Goal: Task Accomplishment & Management: Manage account settings

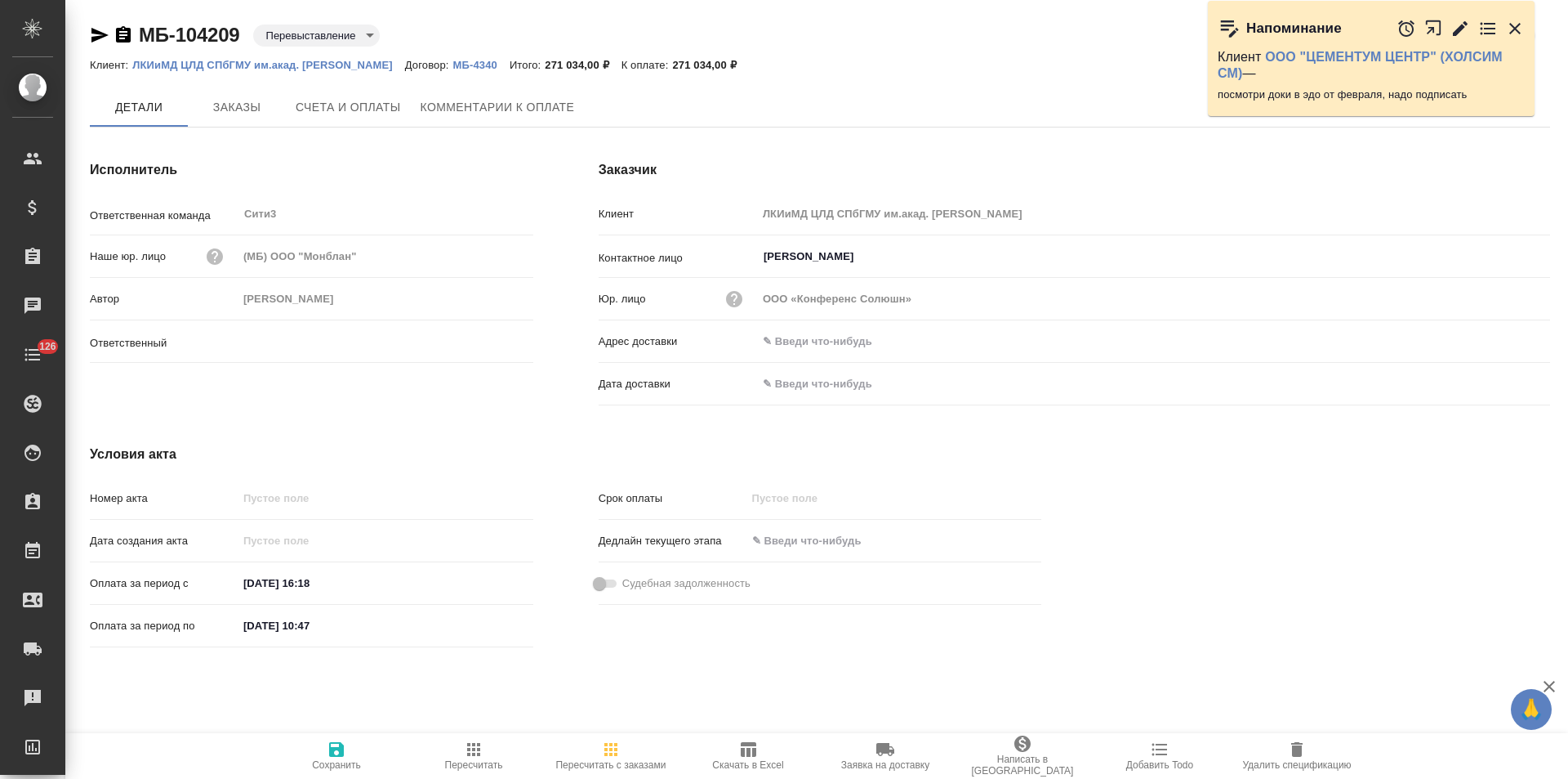
type input "Никитина Татьяна"
click at [127, 39] on icon "button" at bounding box center [124, 34] width 15 height 16
click at [126, 35] on icon "button" at bounding box center [123, 35] width 20 height 20
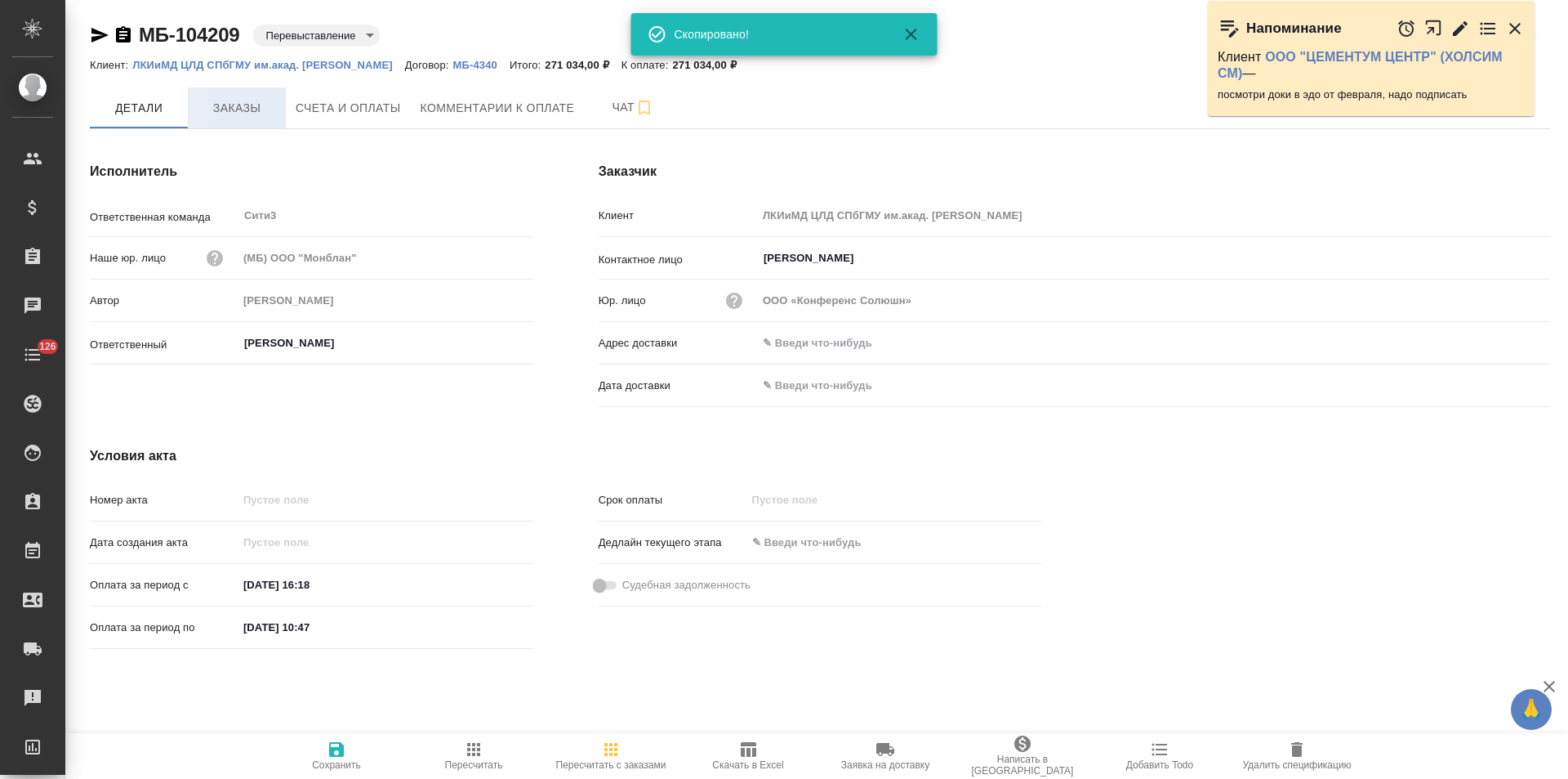
click at [236, 105] on span "Заказы" at bounding box center [236, 109] width 78 height 21
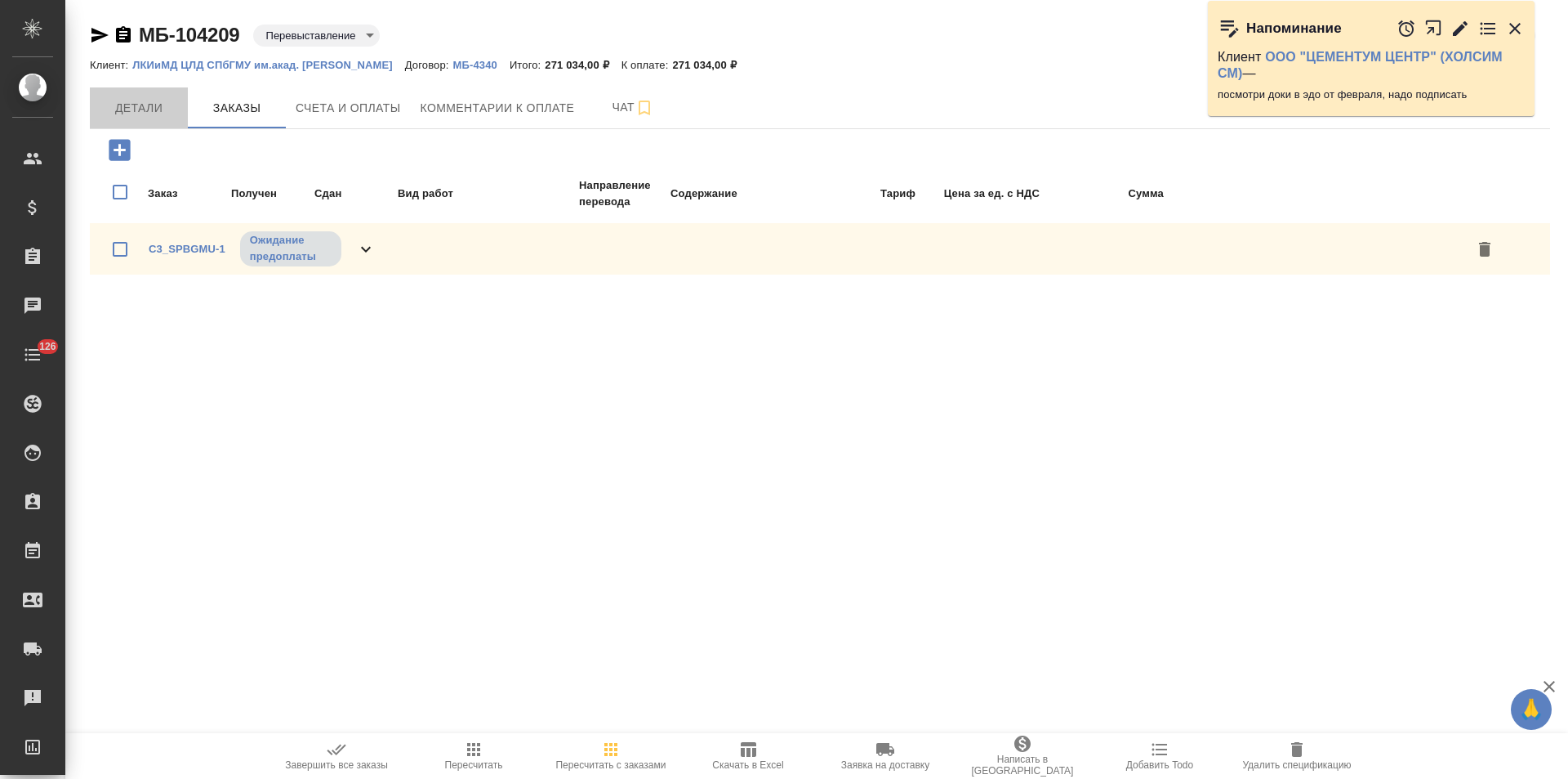
click at [170, 106] on span "Детали" at bounding box center [139, 109] width 78 height 21
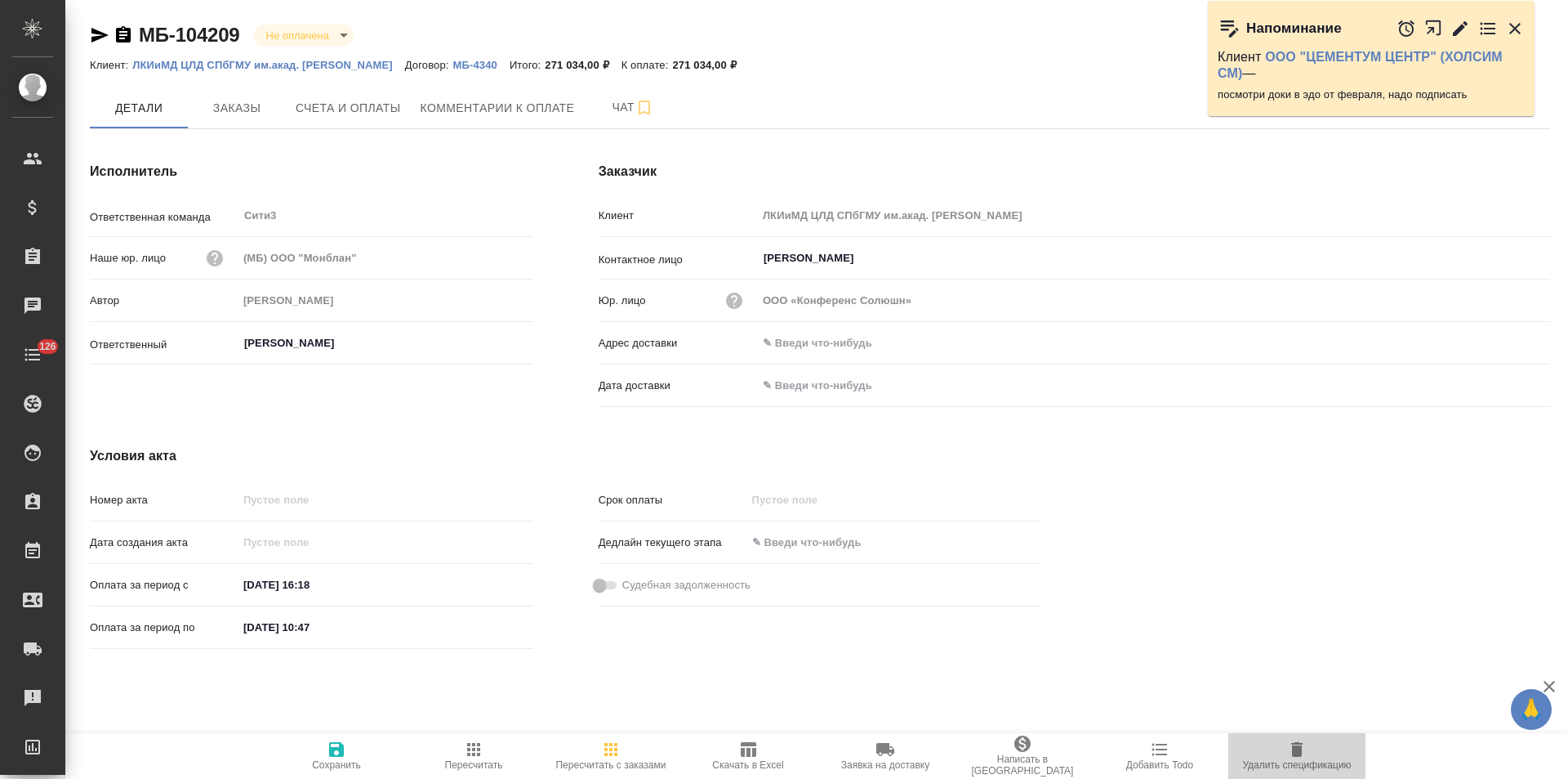
click at [1273, 751] on span "Удалить спецификацию" at bounding box center [1297, 754] width 118 height 31
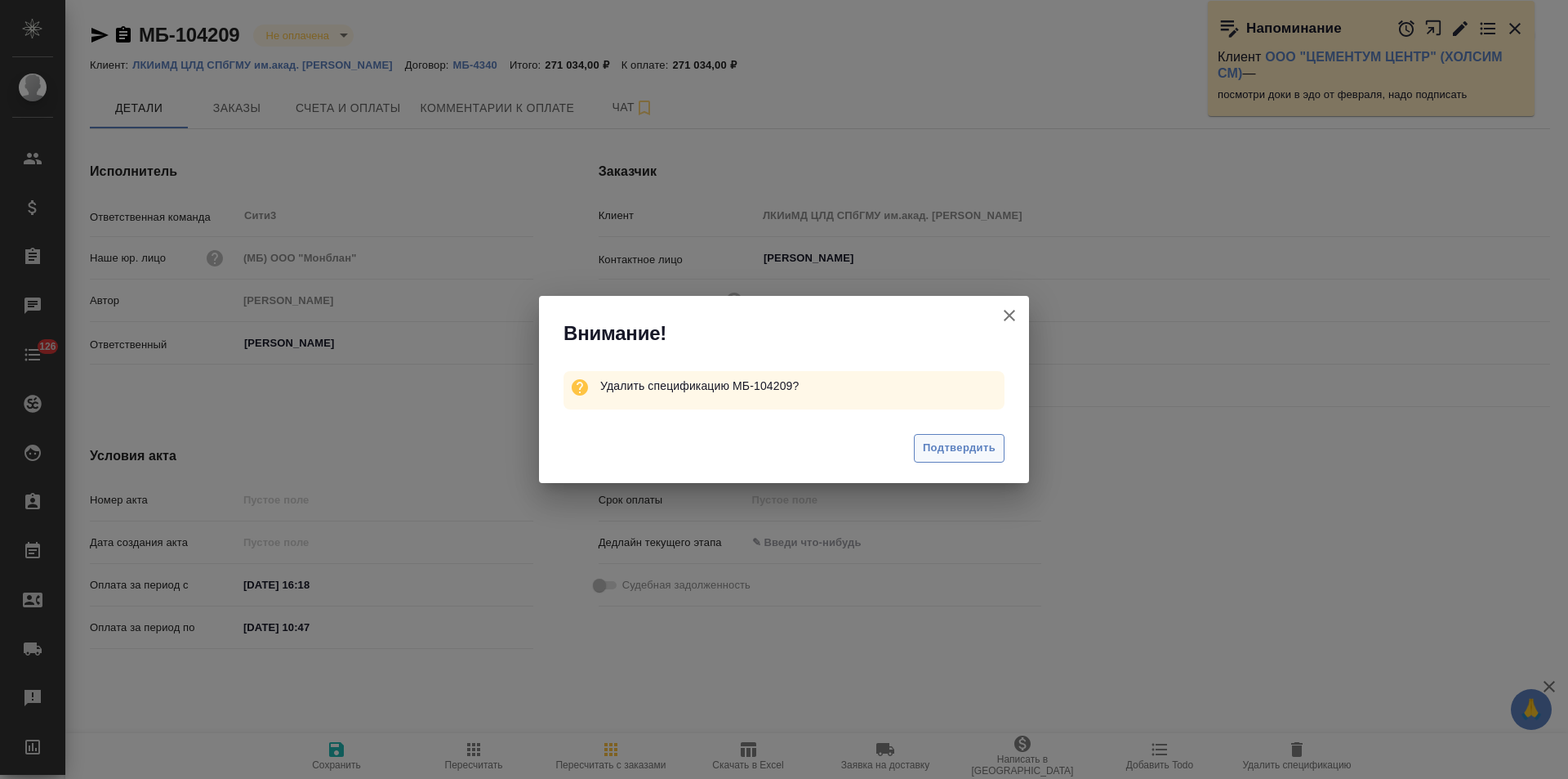
click at [996, 439] on button "Подтвердить" at bounding box center [959, 448] width 91 height 28
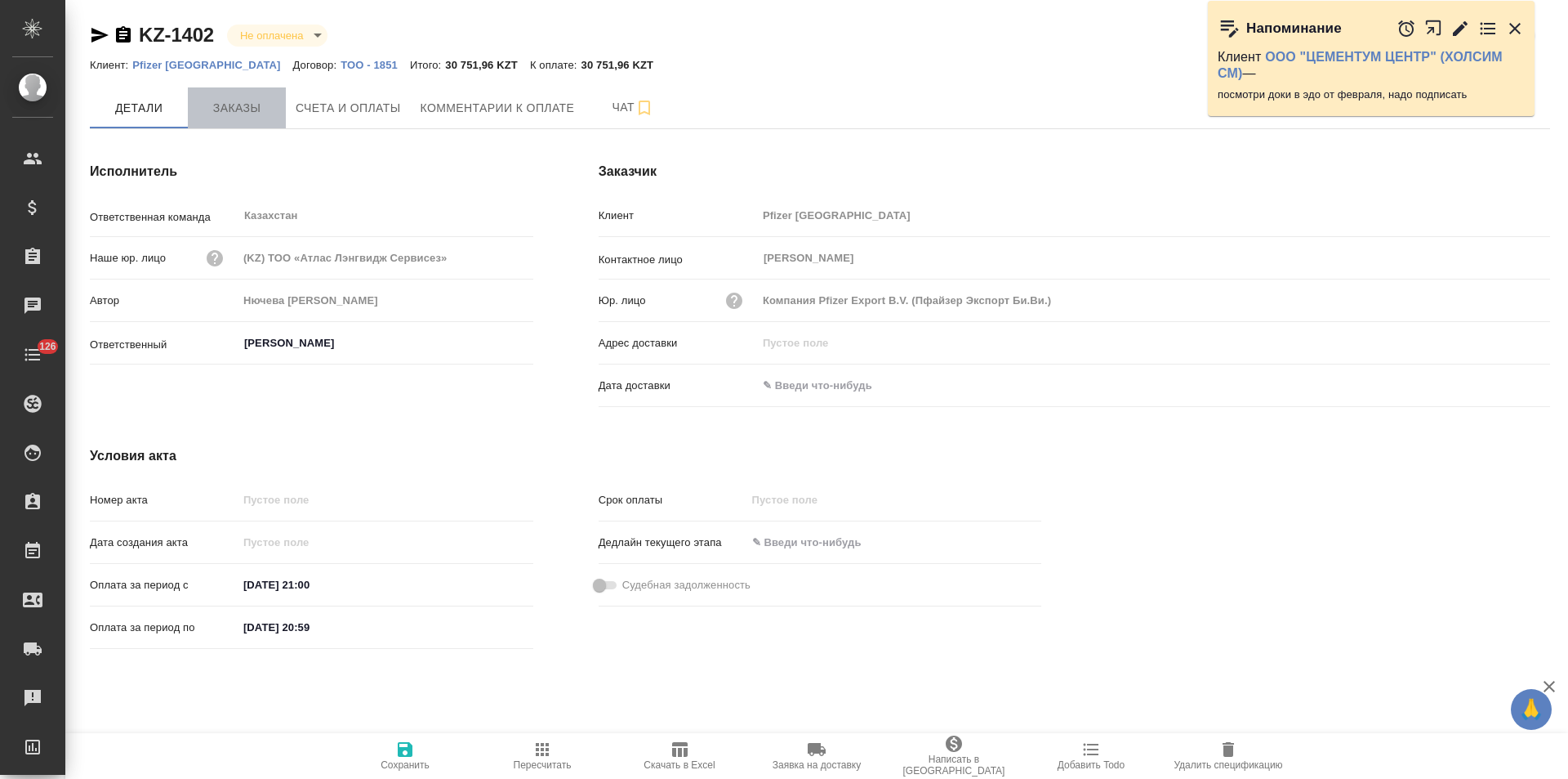
click at [241, 114] on span "Заказы" at bounding box center [236, 109] width 78 height 21
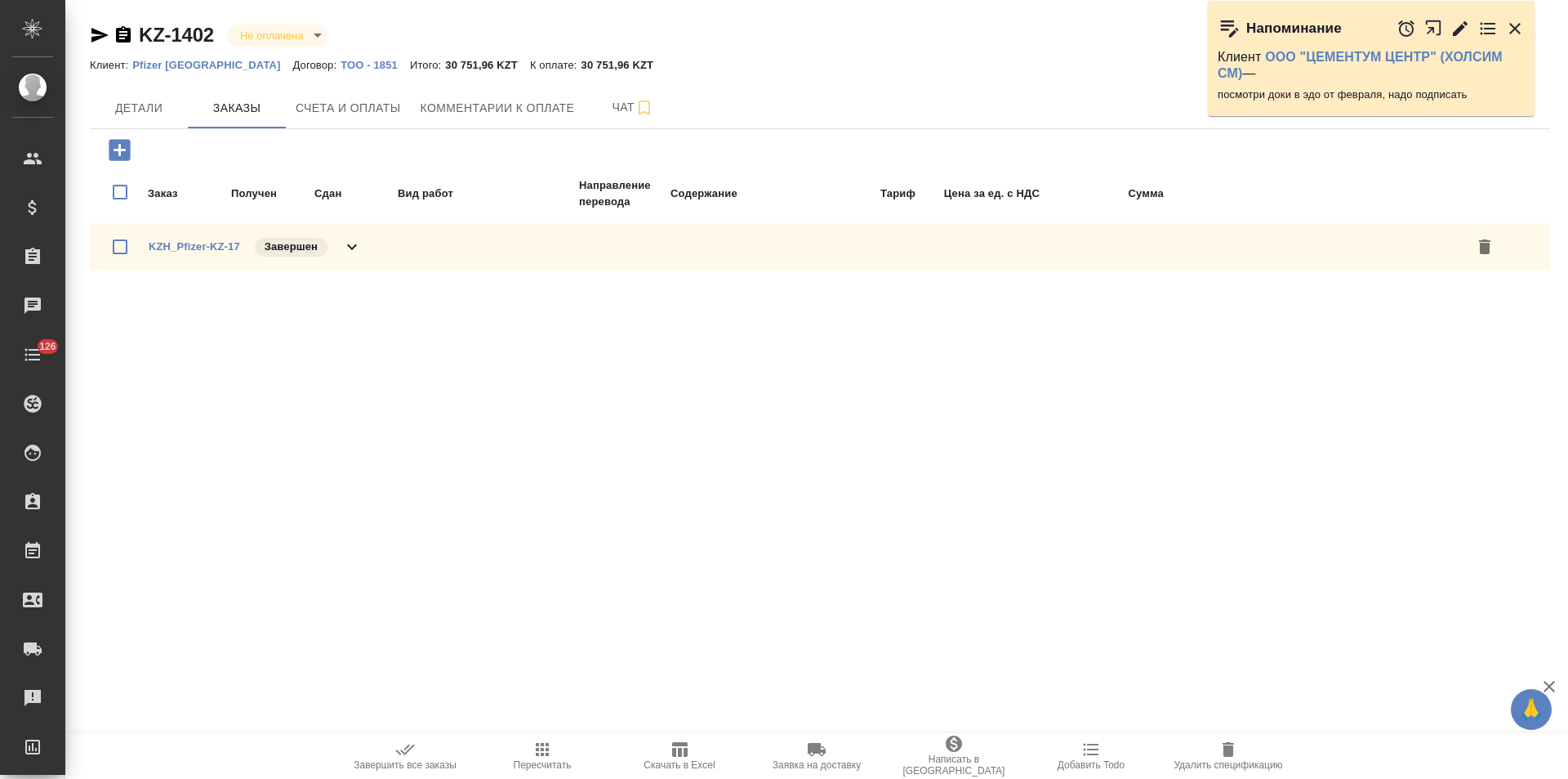
click at [358, 246] on icon at bounding box center [352, 246] width 20 height 20
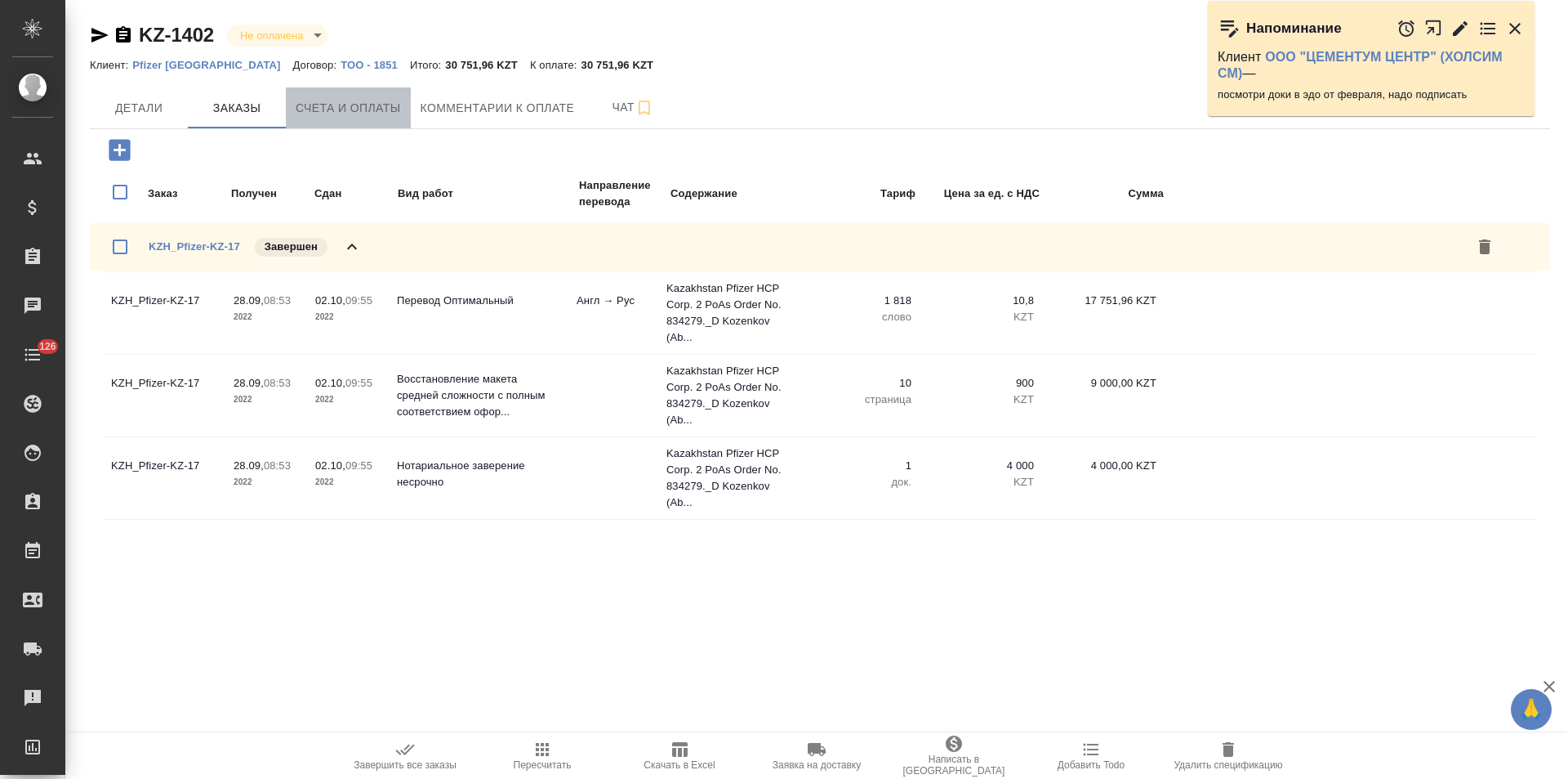
click at [366, 118] on span "Счета и оплаты" at bounding box center [348, 109] width 106 height 21
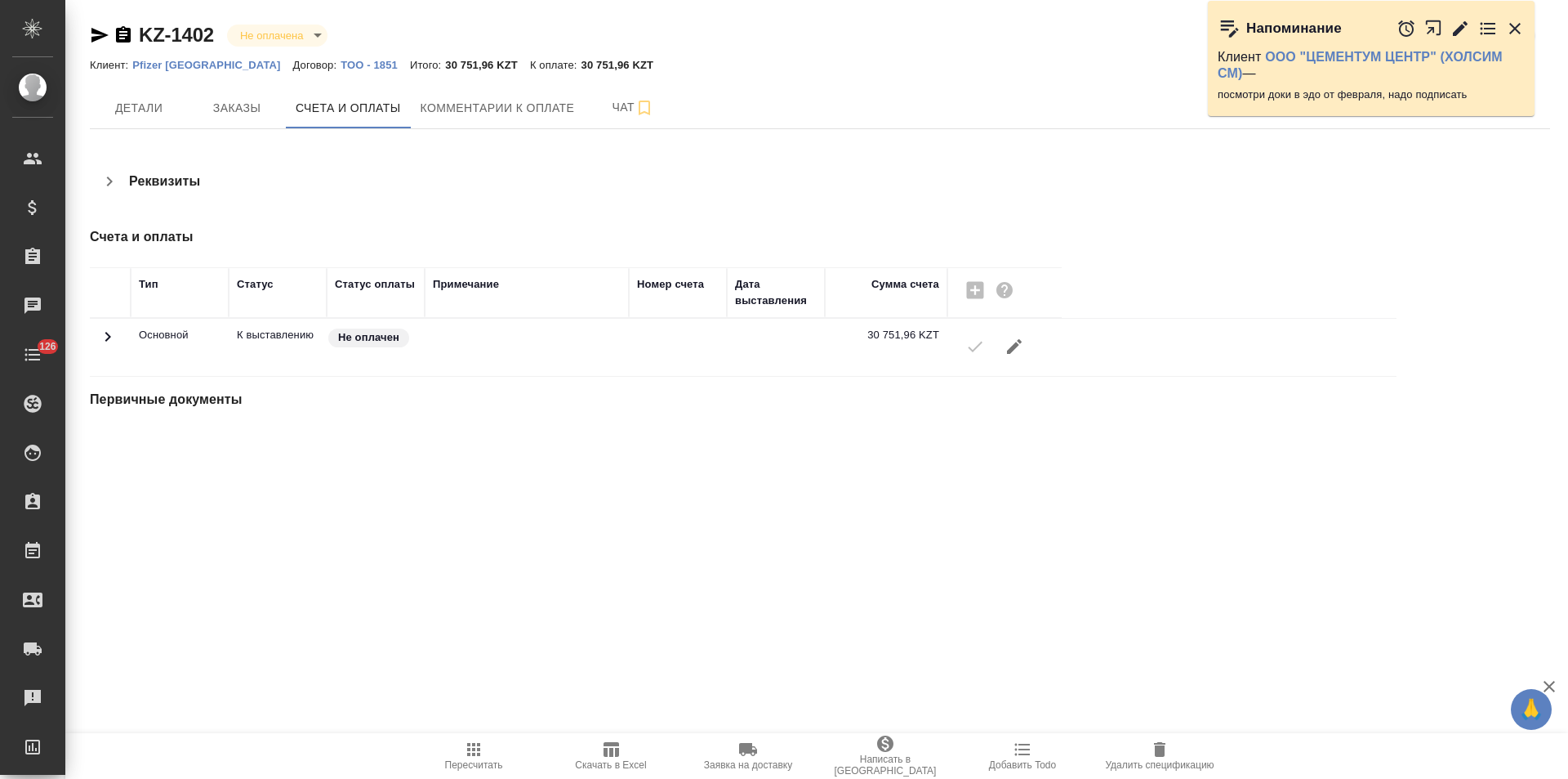
click at [125, 36] on icon "button" at bounding box center [124, 34] width 15 height 16
click at [99, 38] on icon "button" at bounding box center [100, 35] width 17 height 15
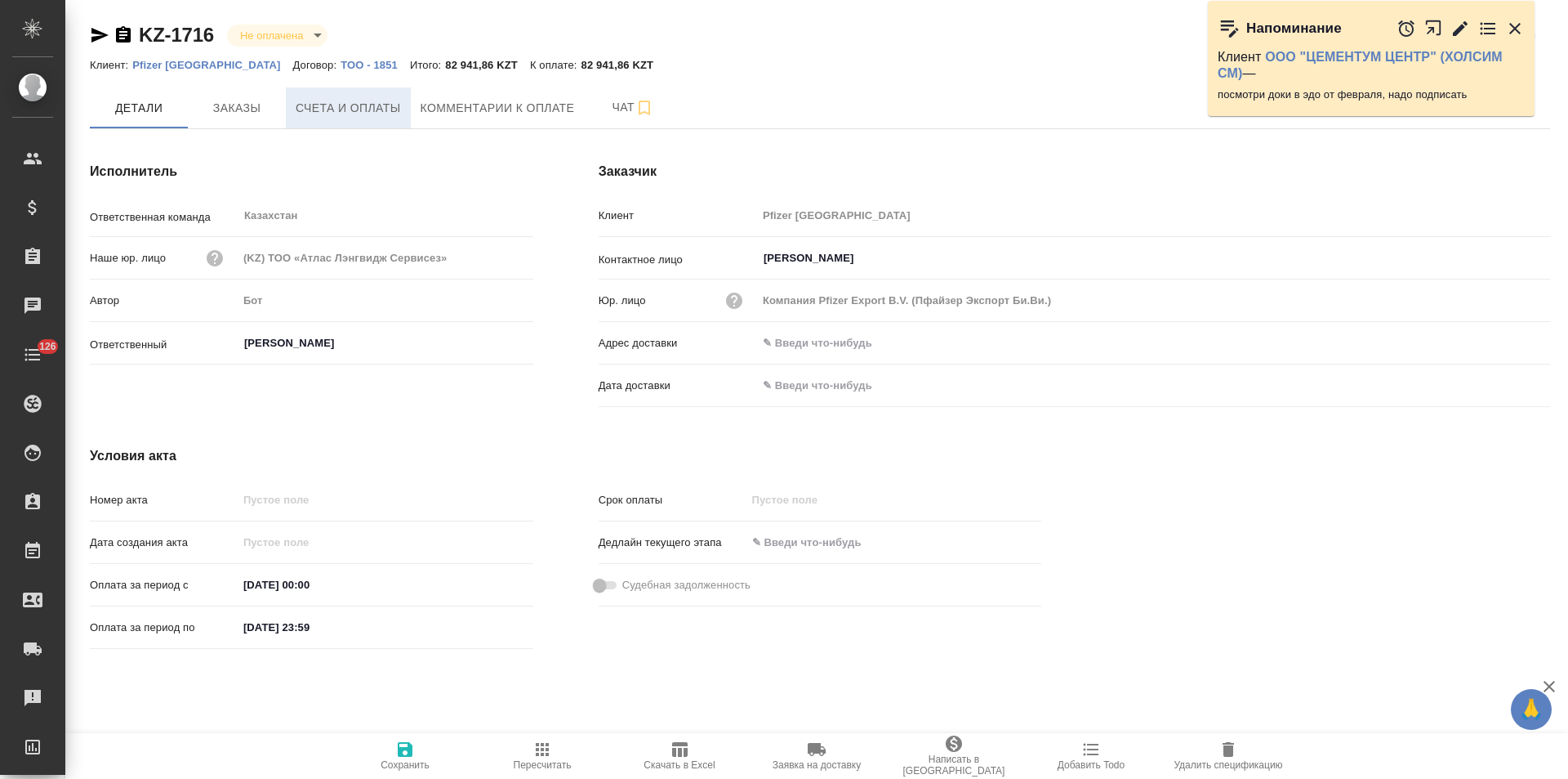
click at [311, 124] on button "Счета и оплаты" at bounding box center [348, 108] width 125 height 41
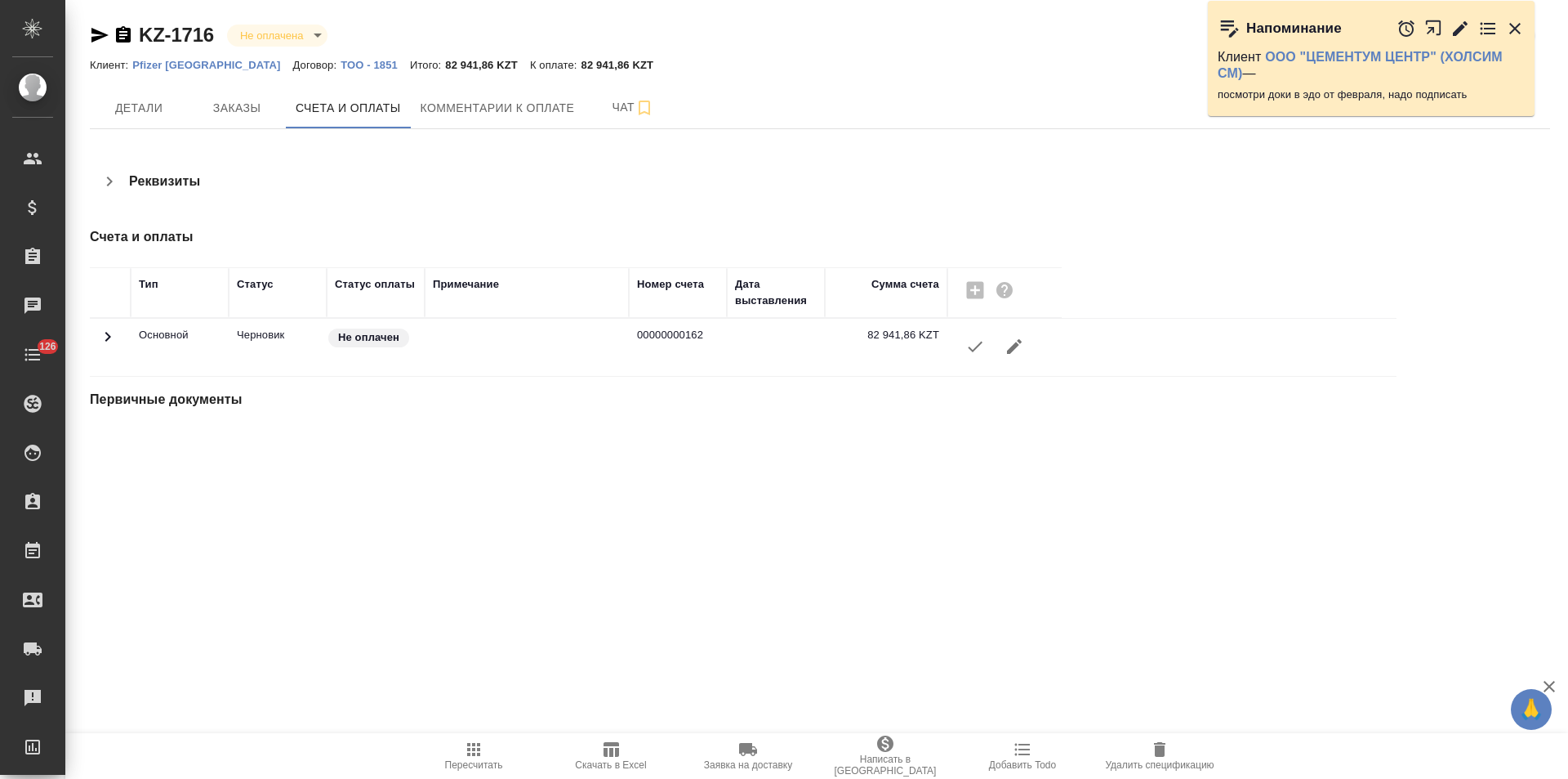
click at [126, 38] on icon "button" at bounding box center [124, 34] width 15 height 16
click at [160, 100] on span "Детали" at bounding box center [139, 109] width 78 height 21
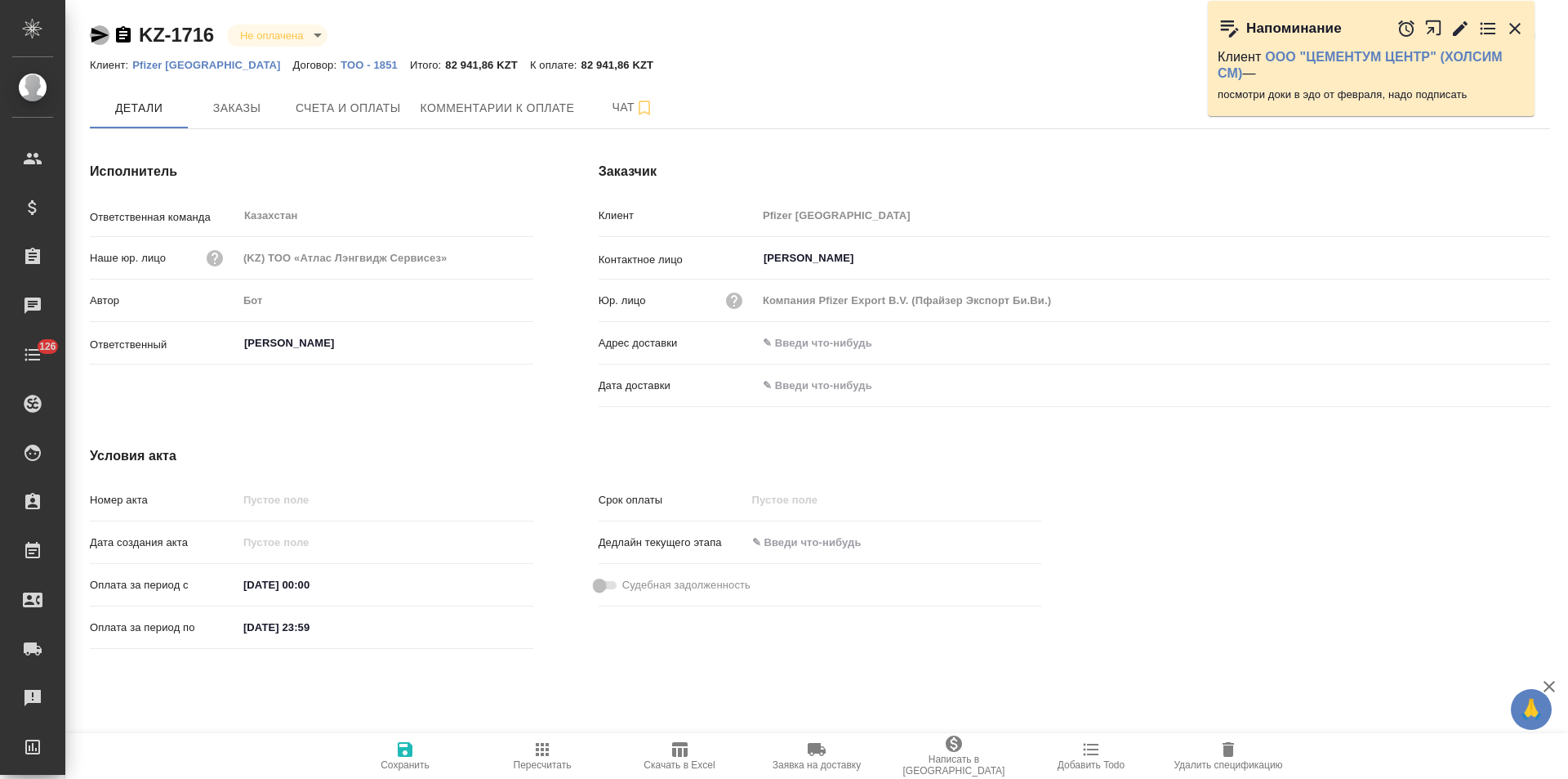
click at [98, 35] on icon "button" at bounding box center [99, 35] width 20 height 20
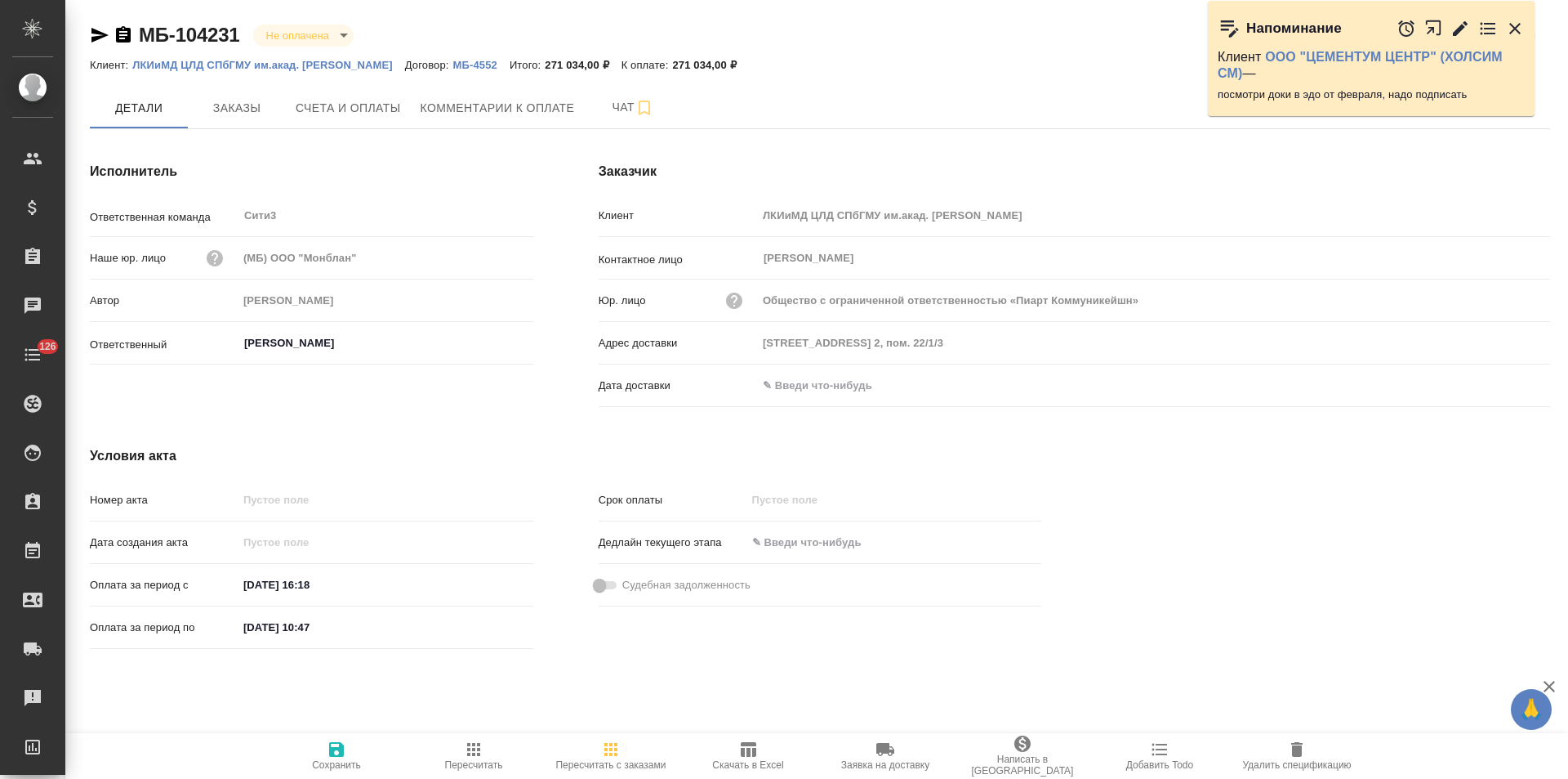
click at [452, 63] on p "МБ-4552" at bounding box center [481, 64] width 57 height 12
click at [310, 62] on p "ЛКИиМД ЦЛД СПбГМУ им.акад. [PERSON_NAME]" at bounding box center [268, 64] width 273 height 12
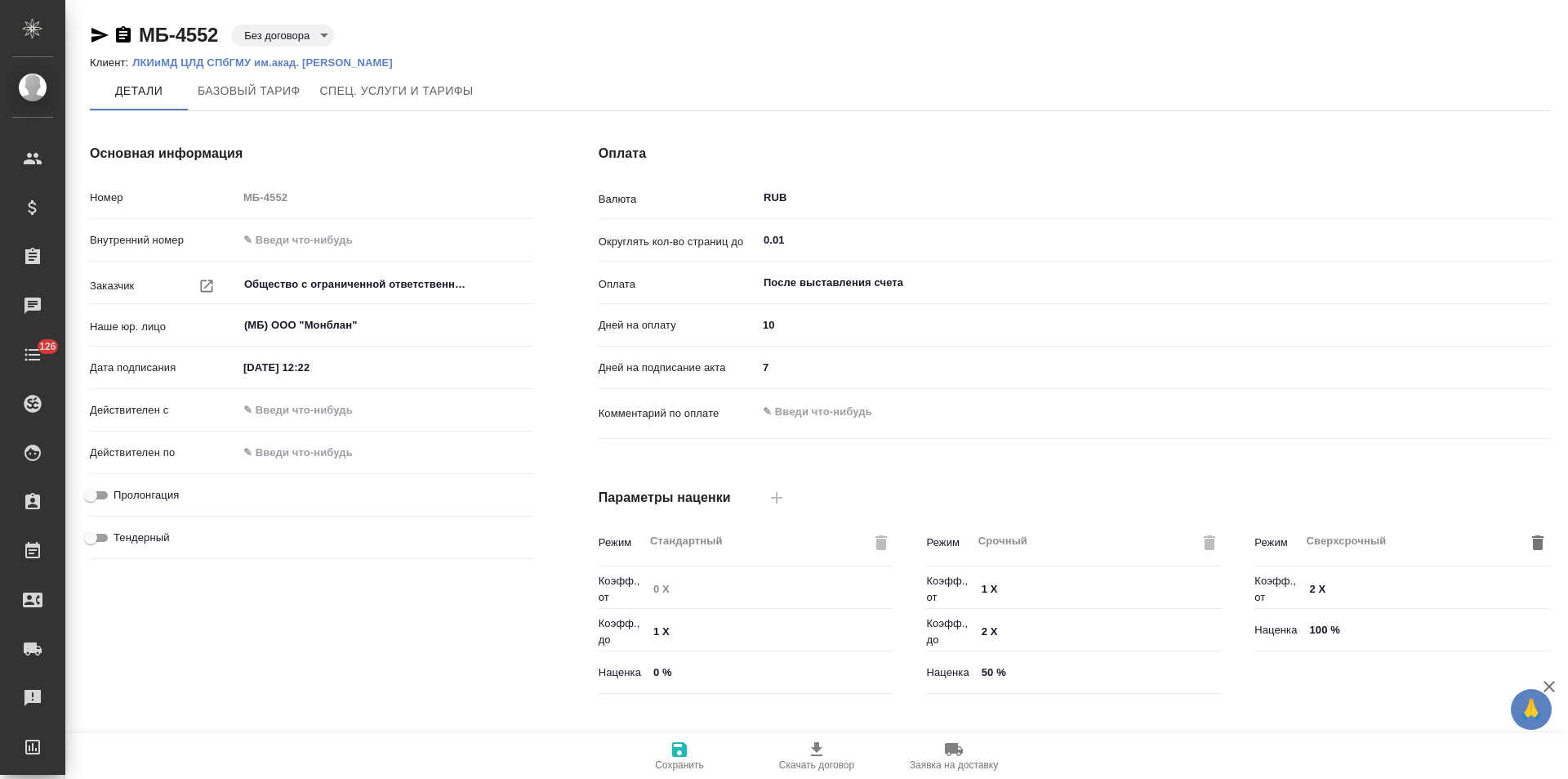
type input "Прайс_2025_филиалы"
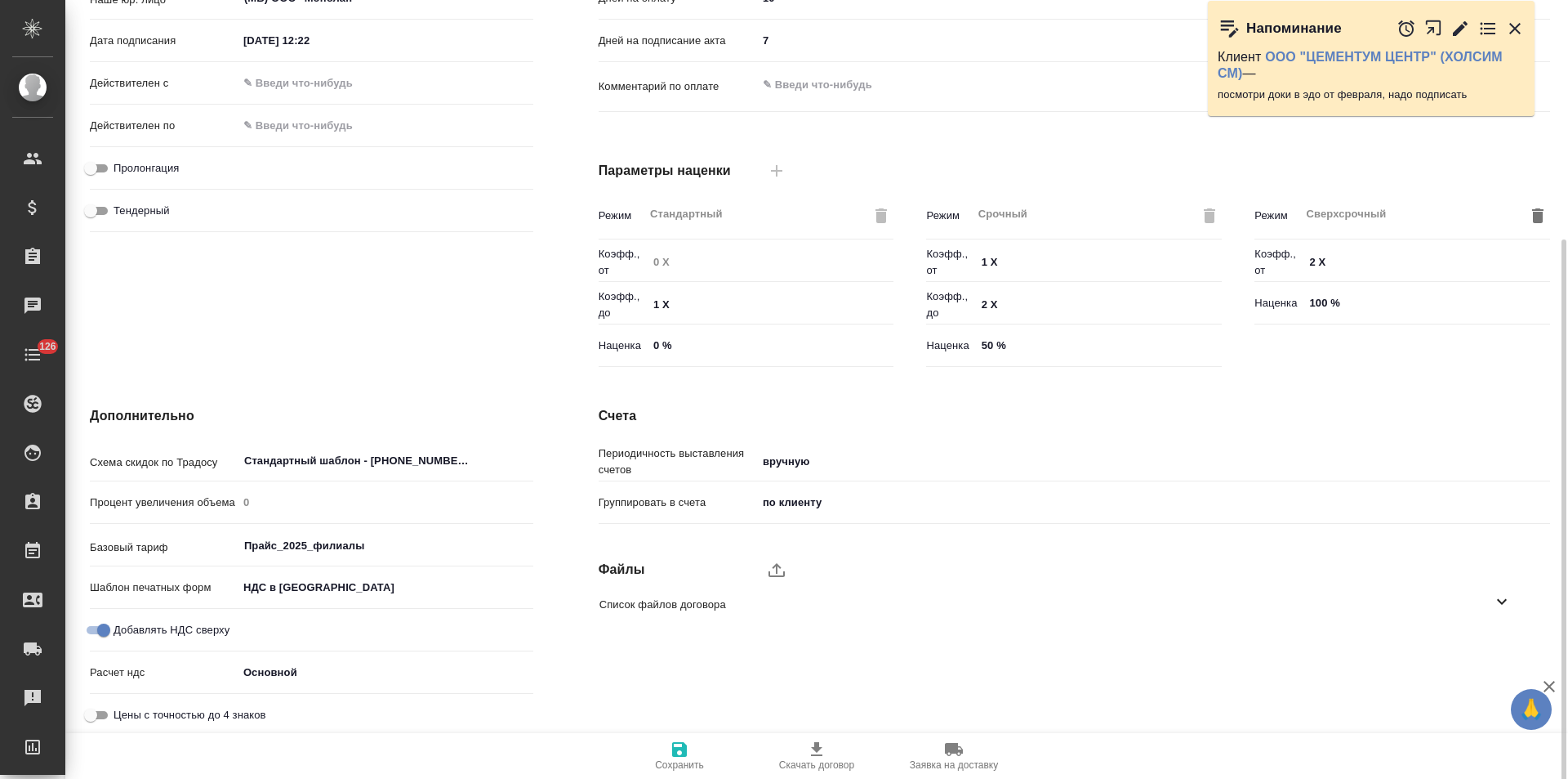
scroll to position [332, 0]
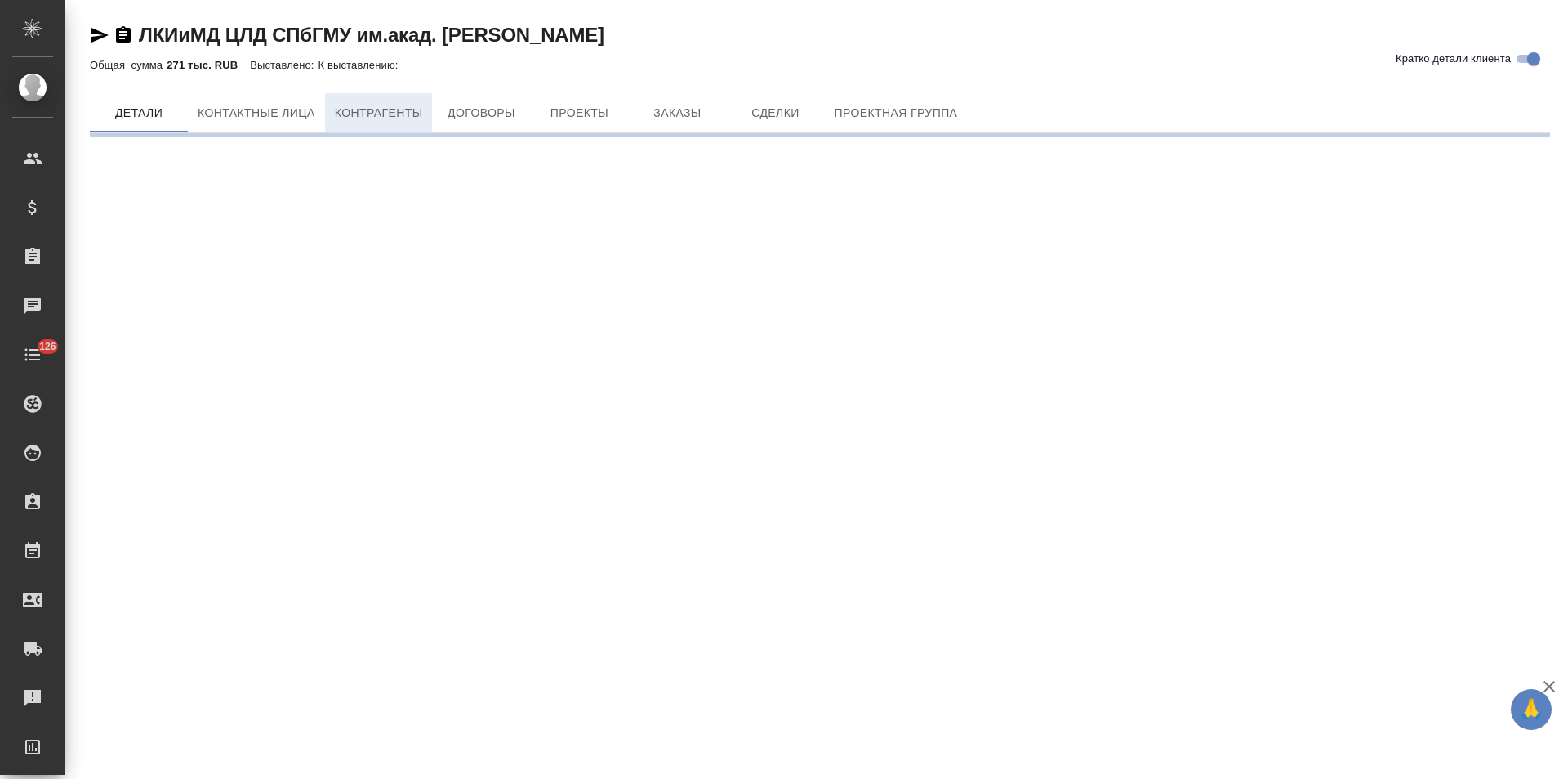
click at [377, 106] on span "Контрагенты" at bounding box center [379, 113] width 88 height 21
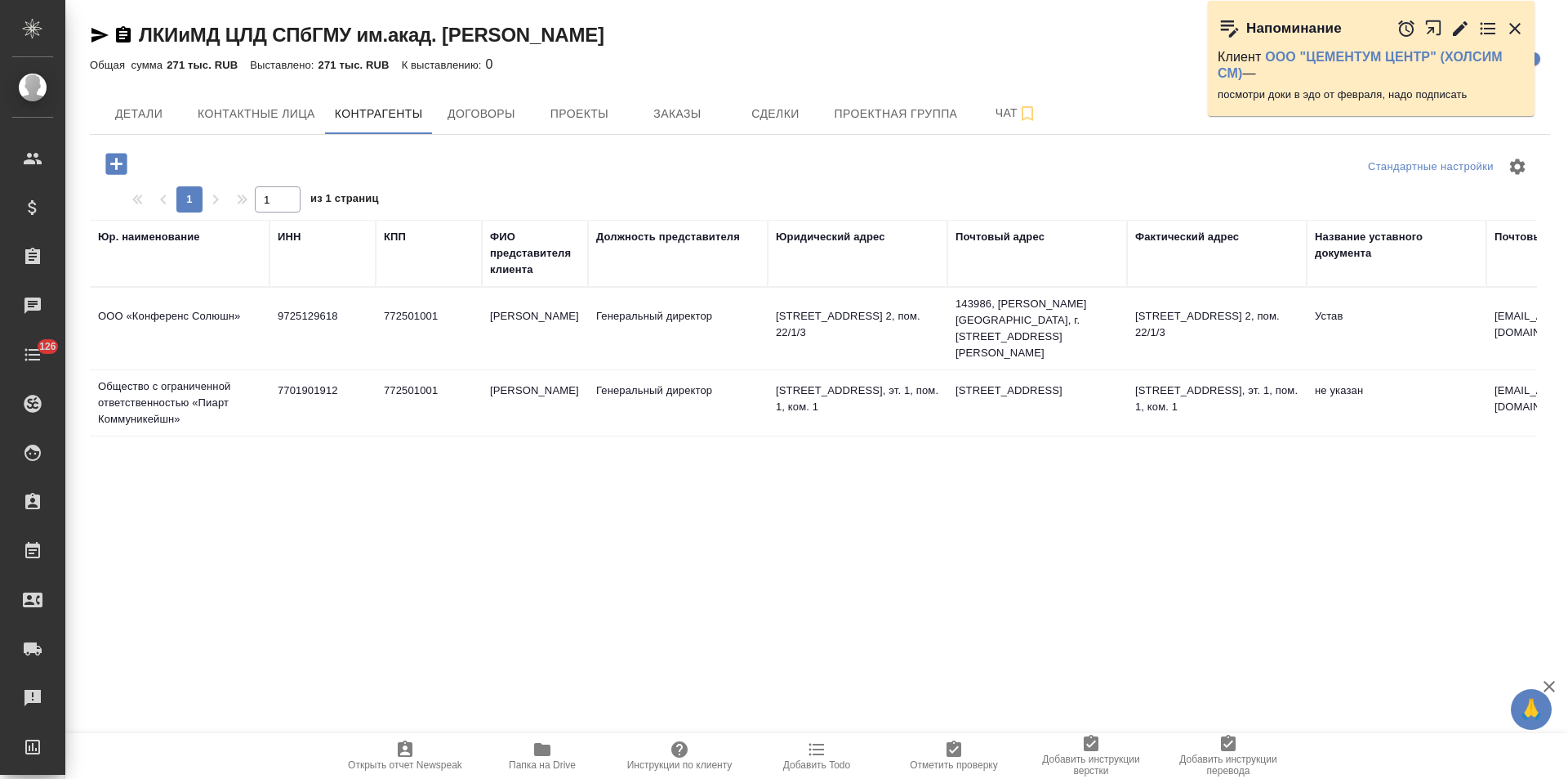
click at [374, 377] on td "7701901912" at bounding box center [323, 402] width 106 height 58
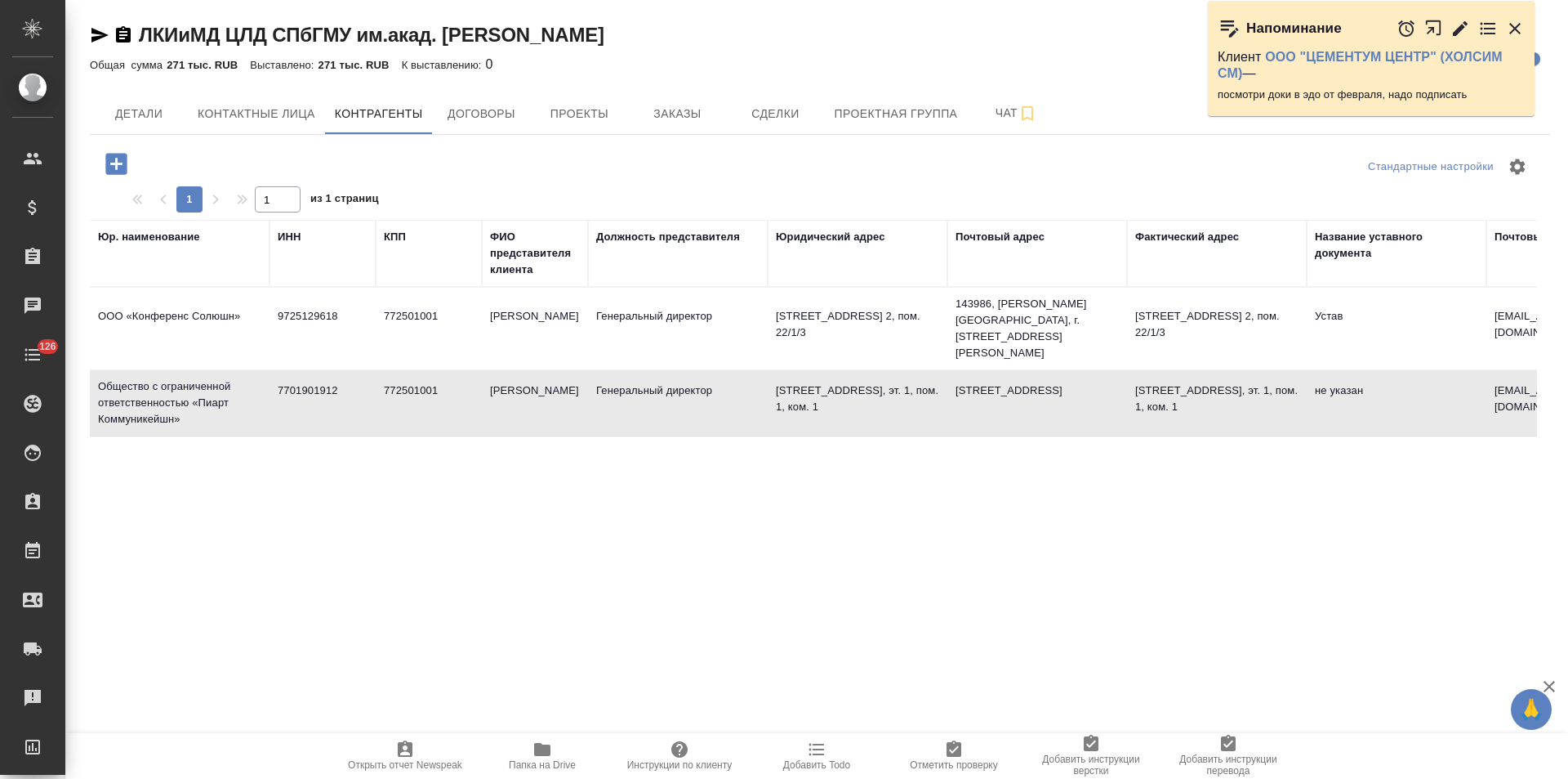
click at [374, 377] on td "7701901912" at bounding box center [323, 402] width 106 height 58
type textarea "Общество с ограниченной ответственностью «Пиарт Коммуникейшн»"
type input "7701901912"
type input "772501001"
type input "[PERSON_NAME]"
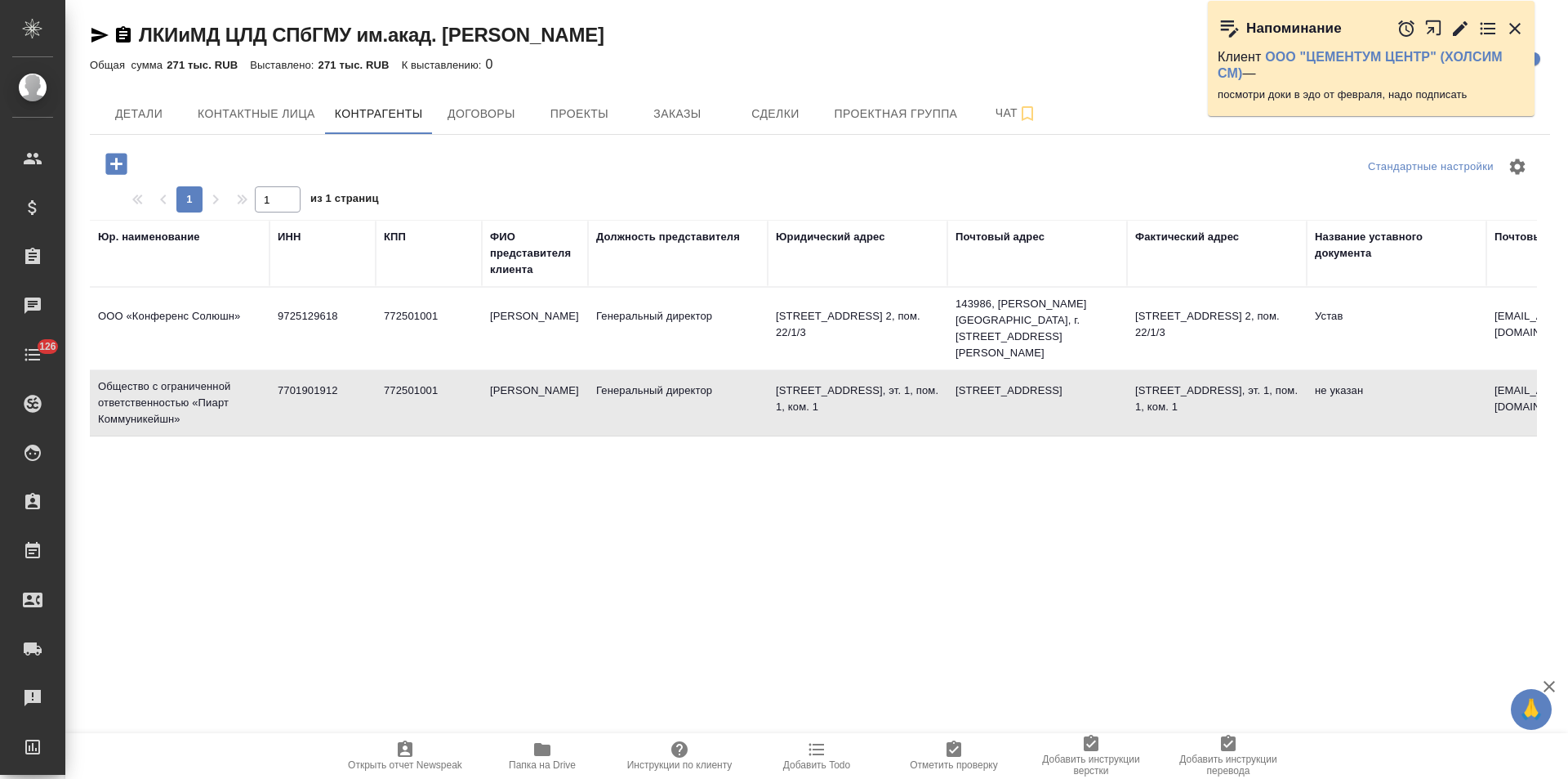
type input "Генеральный директор"
type textarea "[STREET_ADDRESS], эт. 1, пом. 1, ком. 1"
type textarea "[STREET_ADDRESS]"
type textarea "[STREET_ADDRESS], эт. 1, пом. 1, ком. 1"
type input "[EMAIL_ADDRESS][DOMAIN_NAME]"
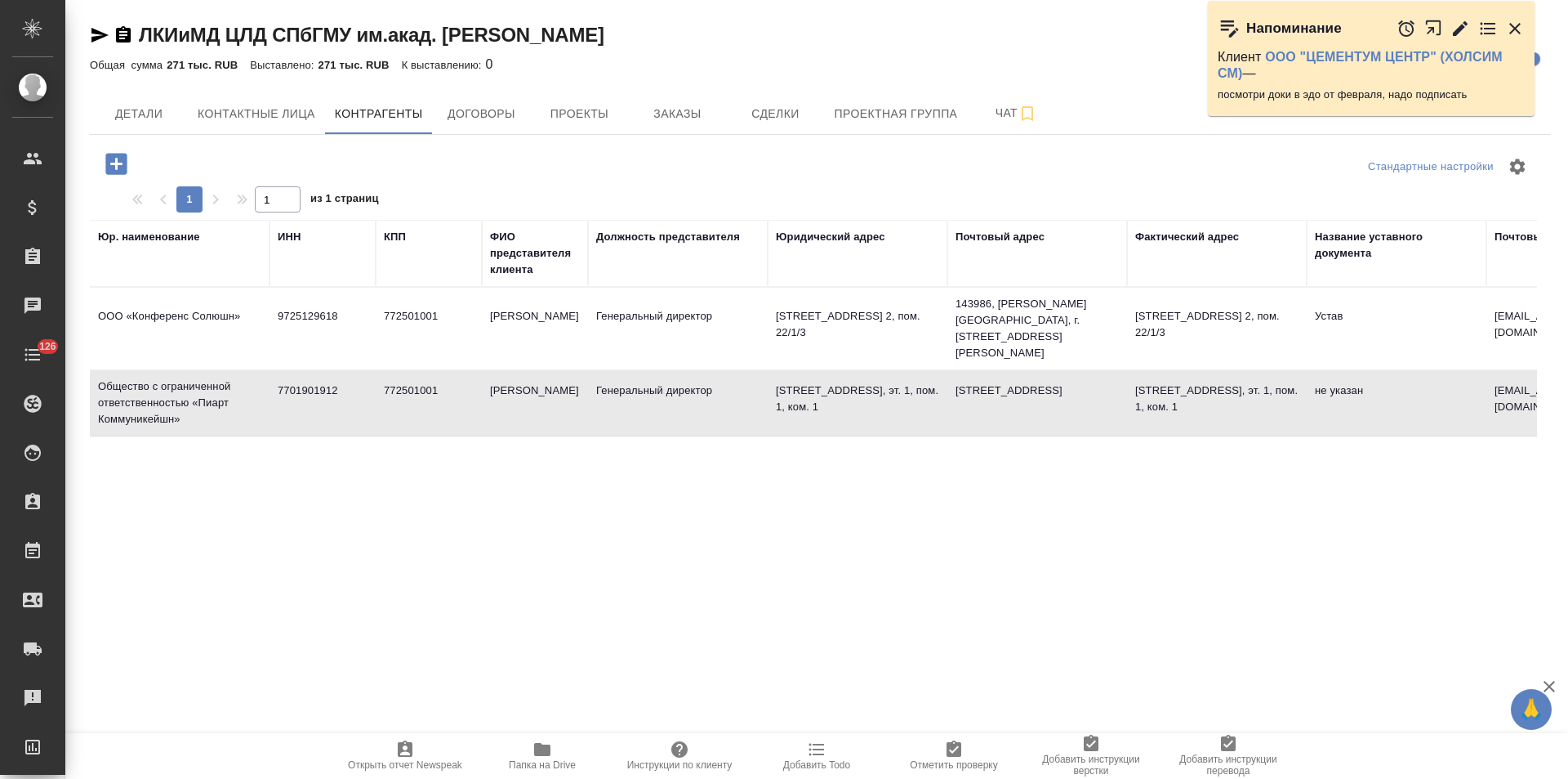
type input "ООО «Банк Точка»"
type input "40702810201500000858"
type input "044525104"
type input "30101810745374525104"
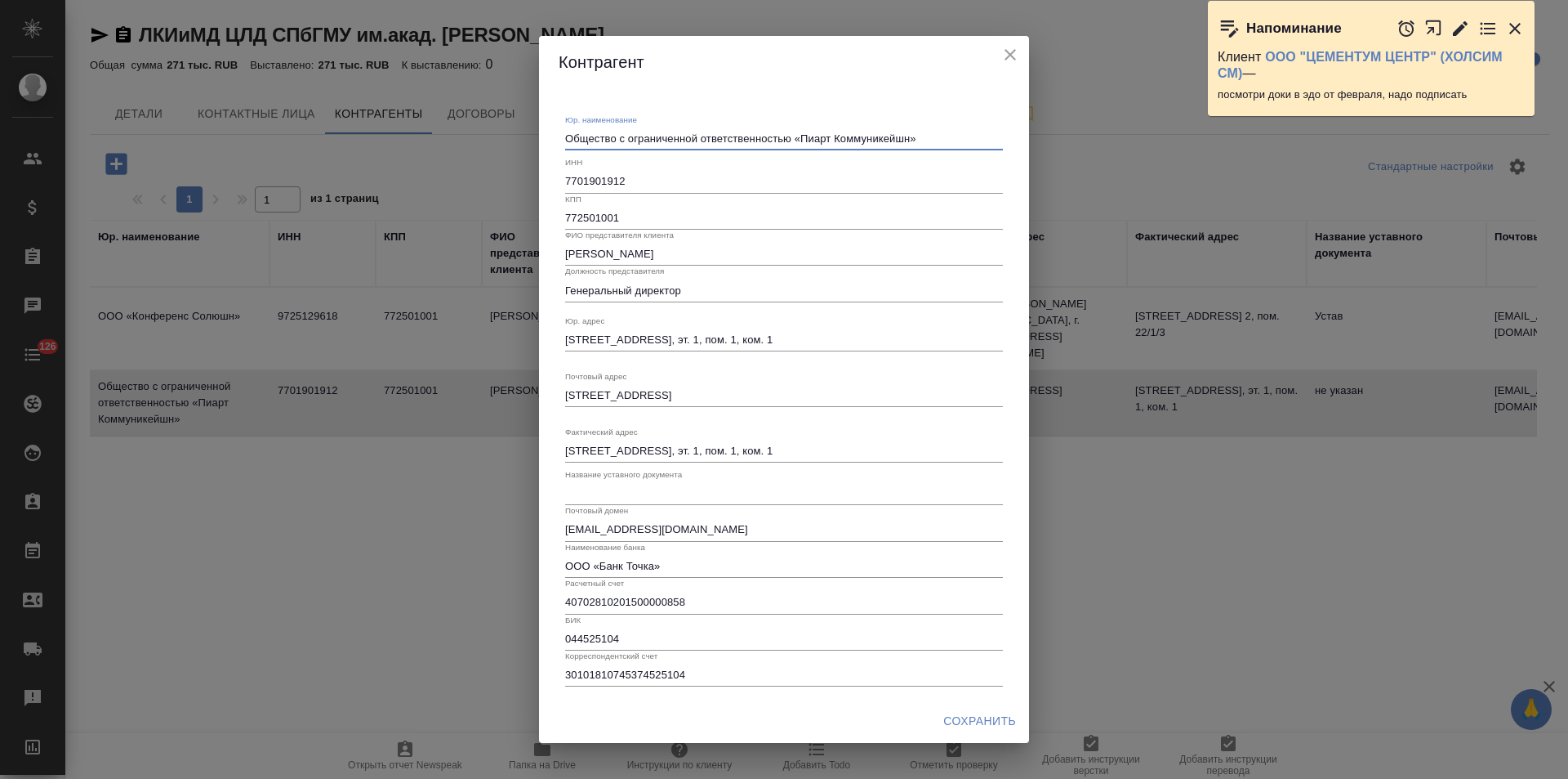
drag, startPoint x: 790, startPoint y: 144, endPoint x: 505, endPoint y: 145, distance: 285.0
click at [505, 145] on div "[PERSON_NAME]. наименование Общество с ограниченной ответственностью «Пиарт Ком…" at bounding box center [784, 389] width 1568 height 779
type textarea "ООО «Пиарт Коммуникейшн»"
click at [967, 718] on span "Сохранить" at bounding box center [979, 721] width 73 height 21
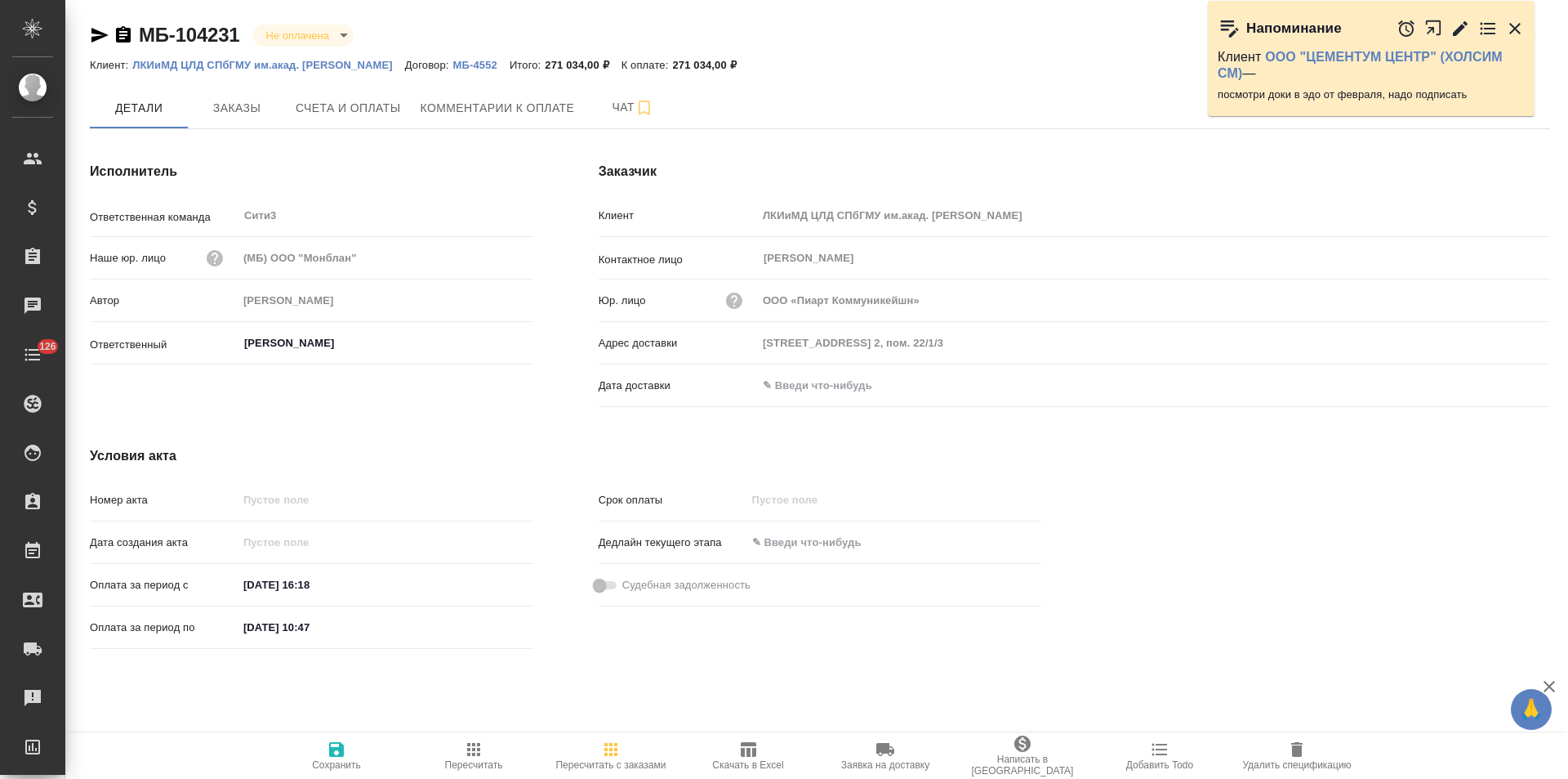
click at [125, 36] on icon "button" at bounding box center [124, 34] width 15 height 16
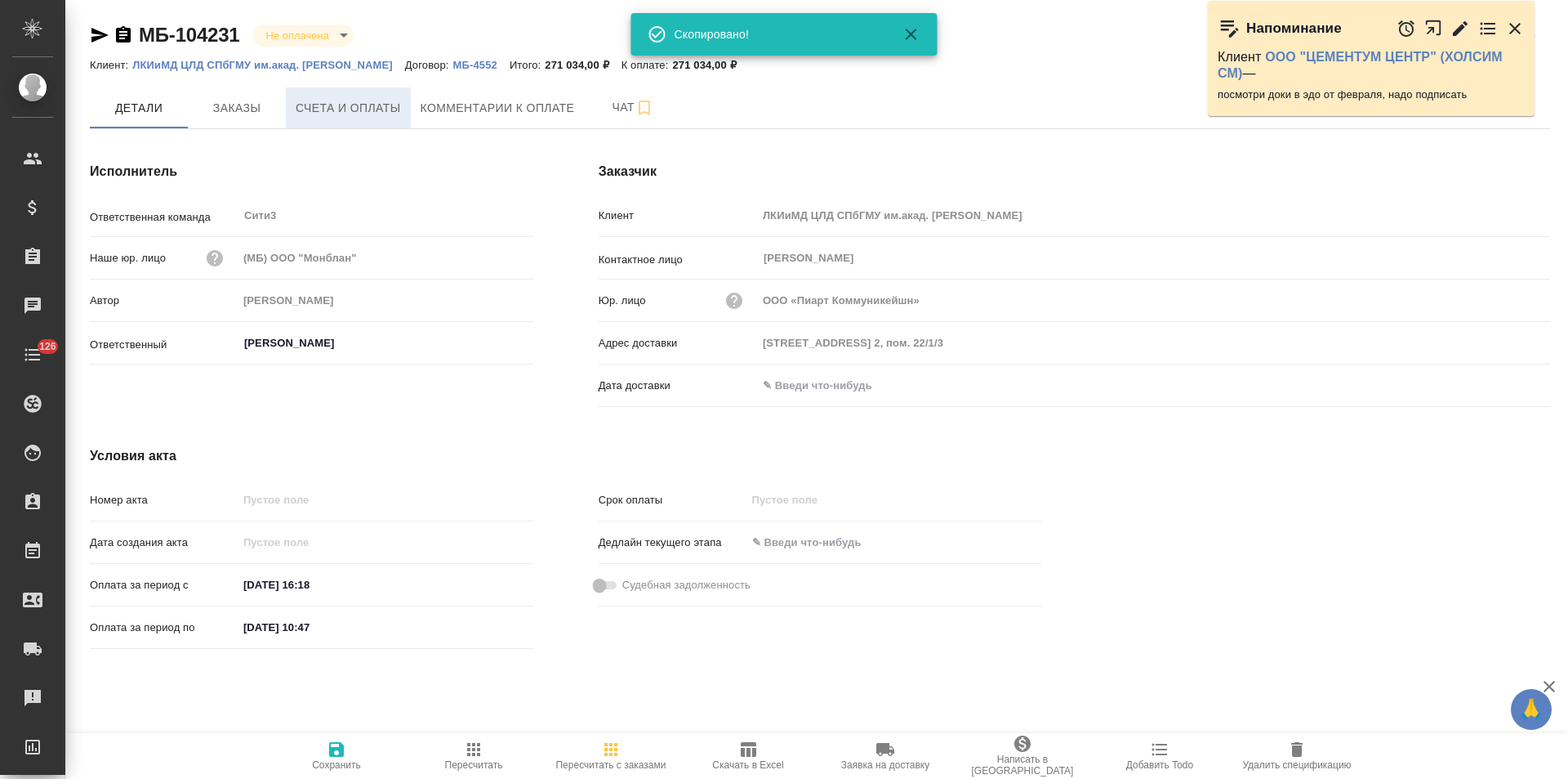
click at [318, 106] on span "Счета и оплаты" at bounding box center [348, 109] width 106 height 21
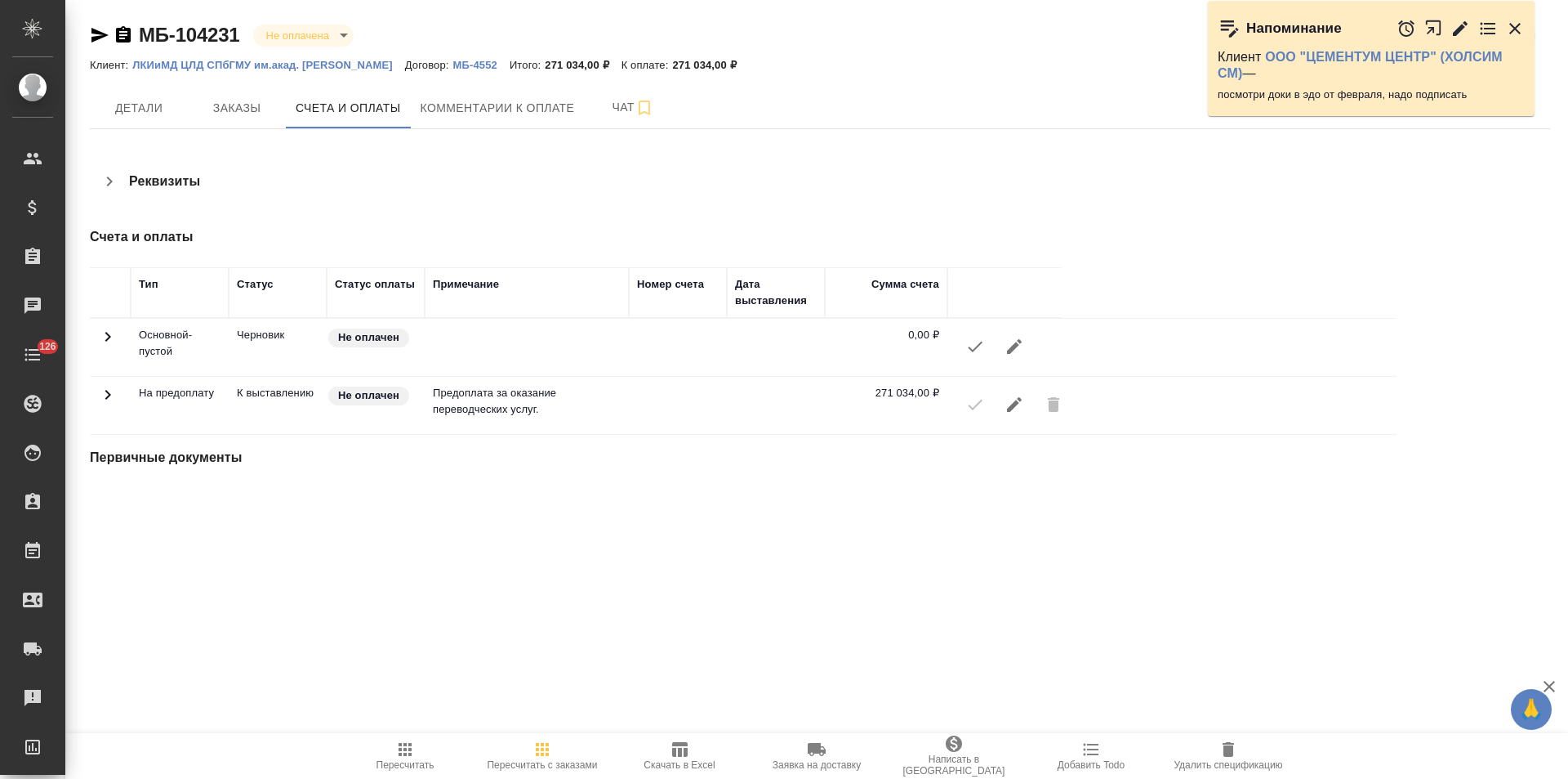
click at [113, 184] on icon "button" at bounding box center [110, 181] width 20 height 20
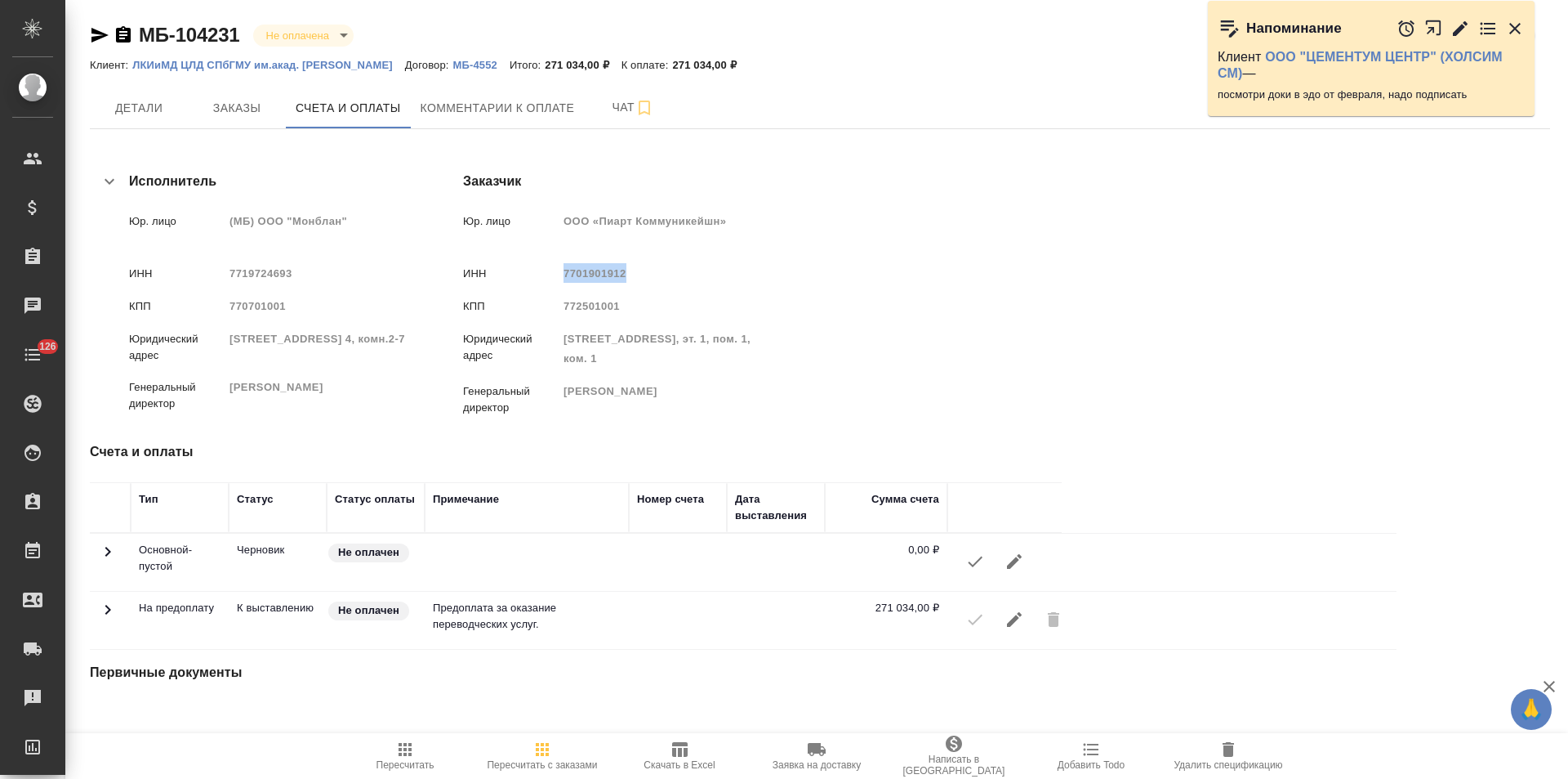
drag, startPoint x: 823, startPoint y: 275, endPoint x: 764, endPoint y: 276, distance: 59.0
click at [627, 276] on span "7701901912" at bounding box center [595, 273] width 63 height 12
copy span "7701901912"
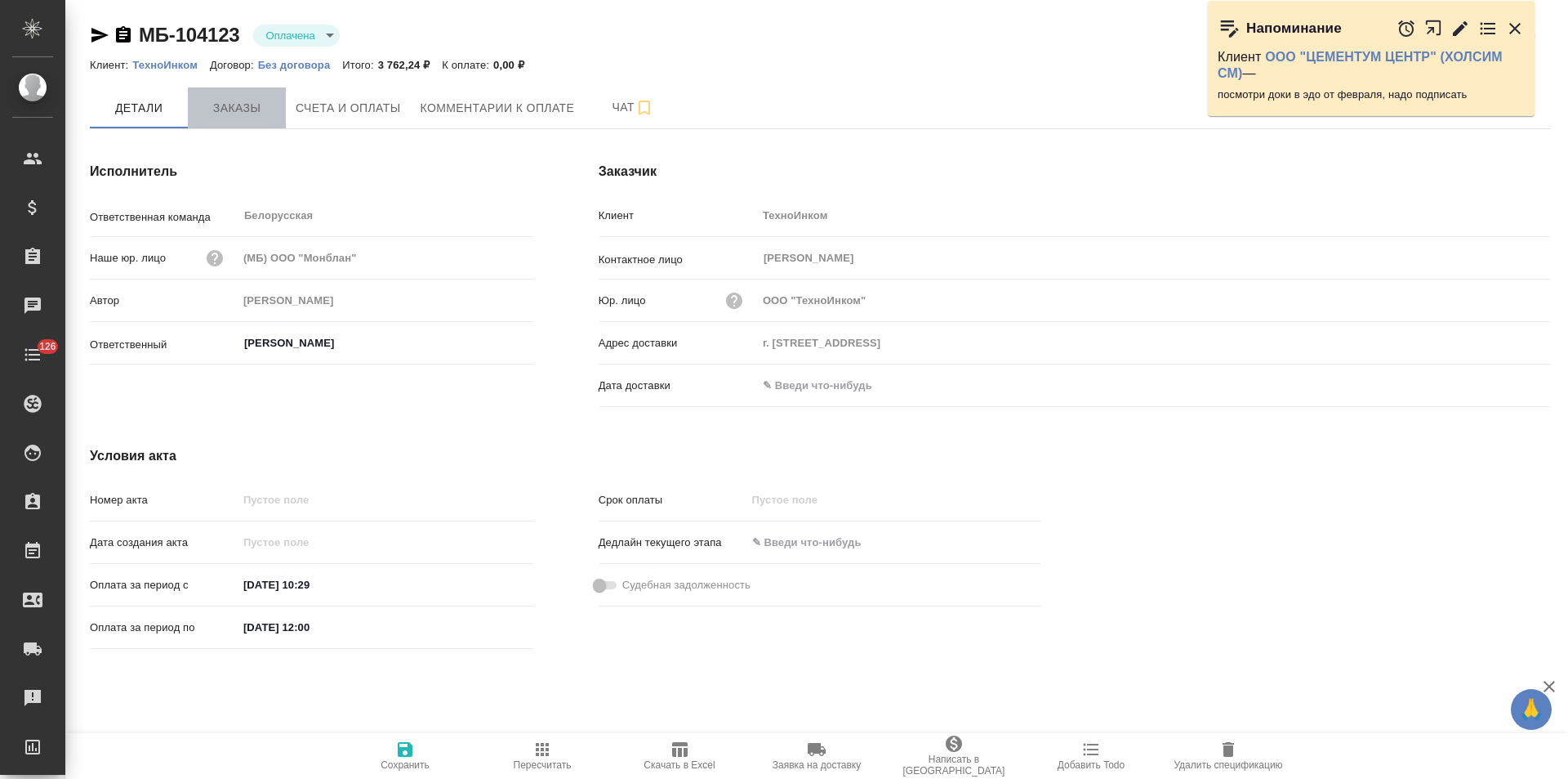
click at [243, 116] on span "Заказы" at bounding box center [236, 109] width 78 height 21
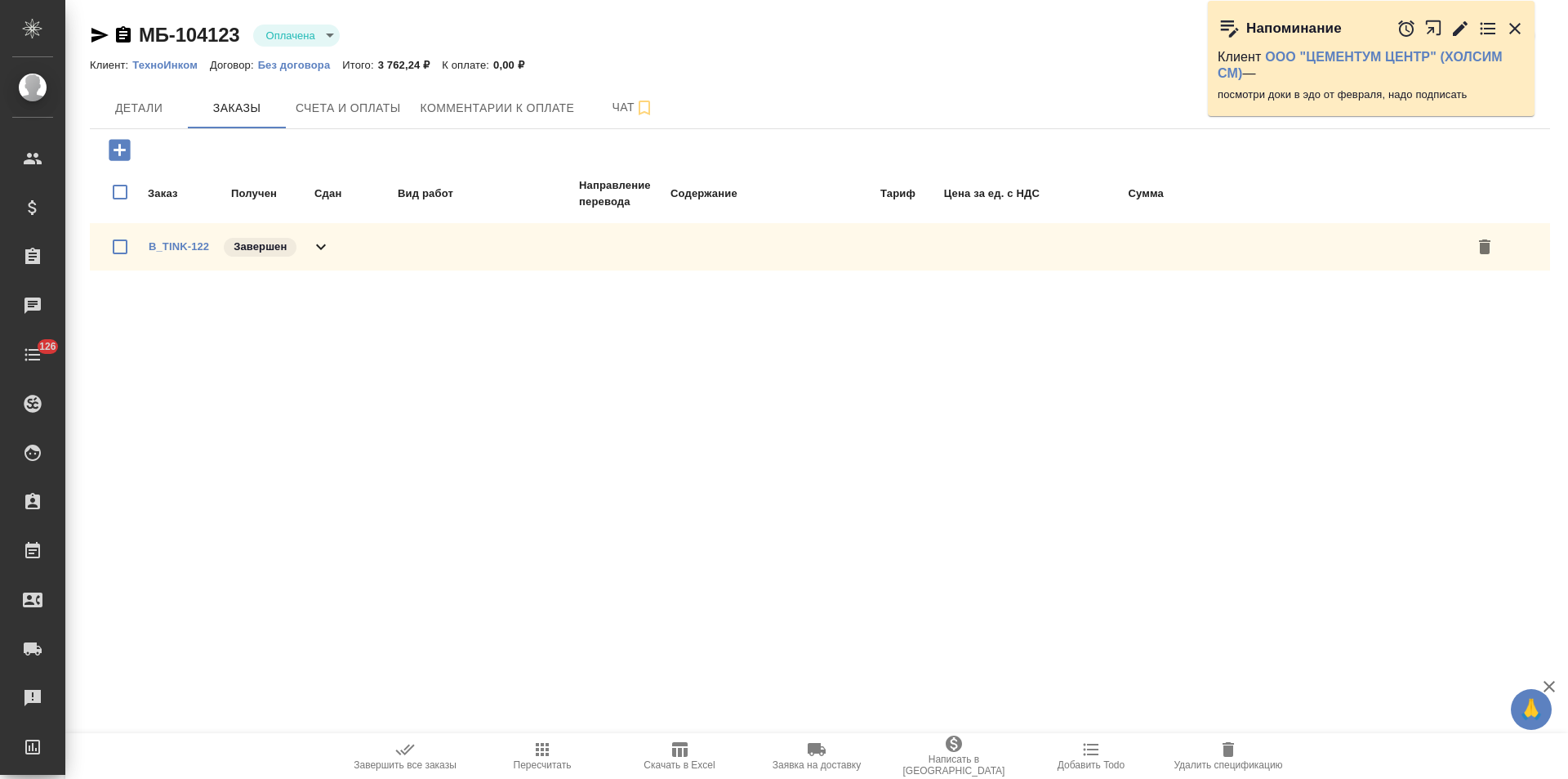
click at [329, 249] on icon at bounding box center [321, 246] width 20 height 20
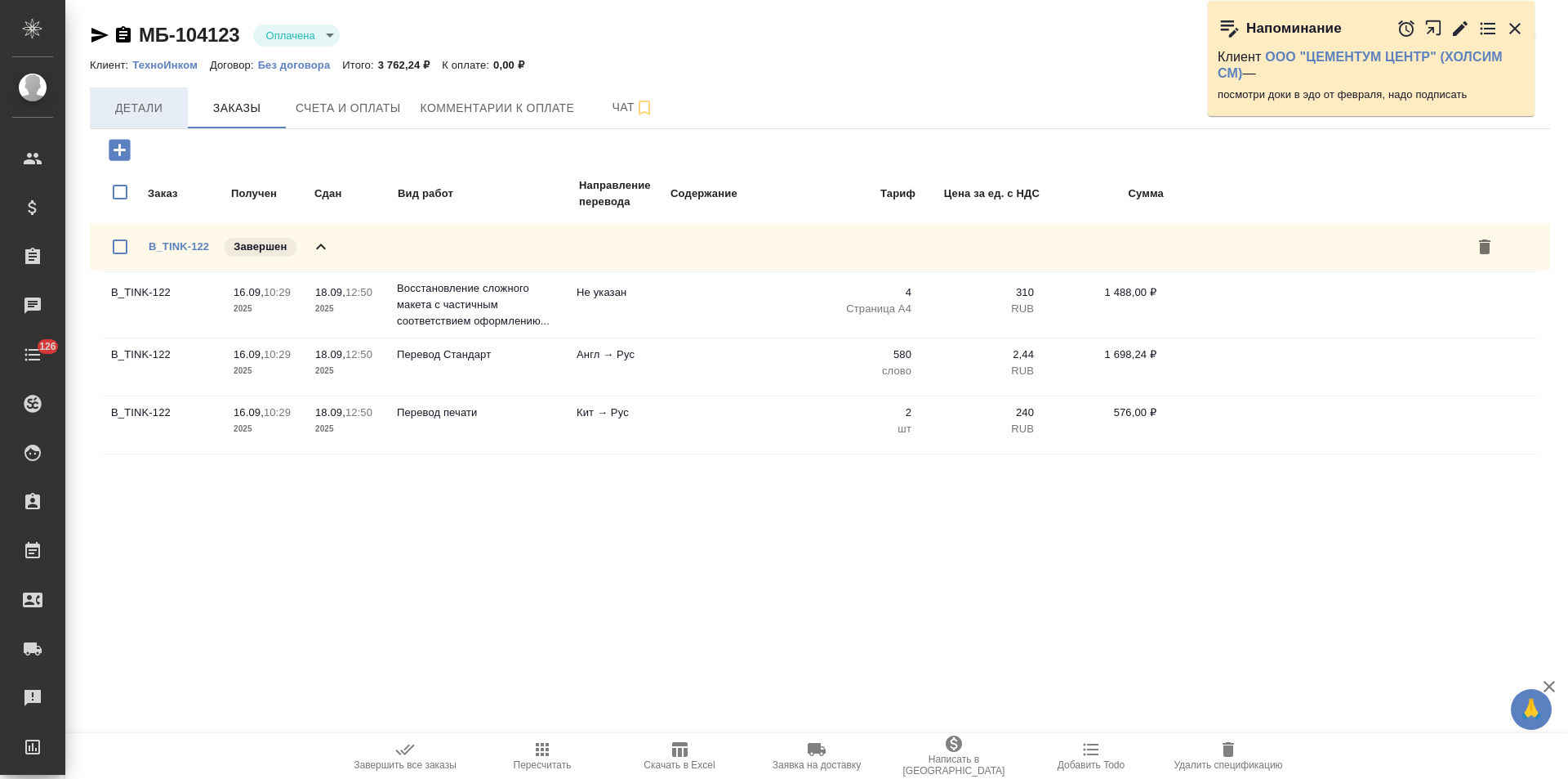
click at [146, 112] on span "Детали" at bounding box center [139, 109] width 78 height 21
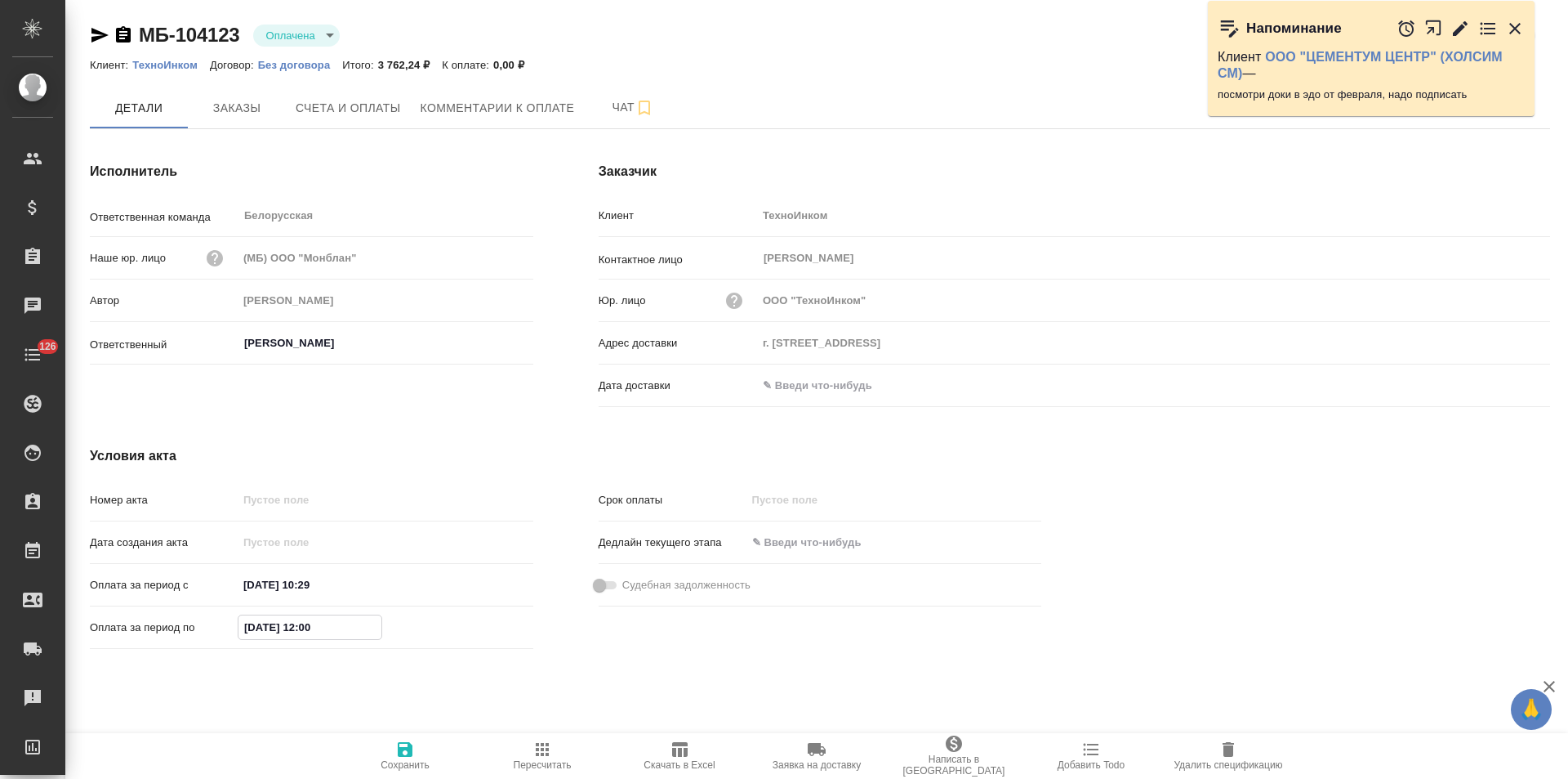
click at [255, 627] on input "[DATE] 12:00" at bounding box center [310, 627] width 143 height 24
type input "[DATE] 12:00"
click at [394, 748] on span "Сохранить" at bounding box center [405, 754] width 118 height 31
click at [125, 37] on icon "button" at bounding box center [124, 34] width 15 height 16
click at [330, 119] on button "Счета и оплаты" at bounding box center [348, 108] width 125 height 41
